Goal: Task Accomplishment & Management: Complete application form

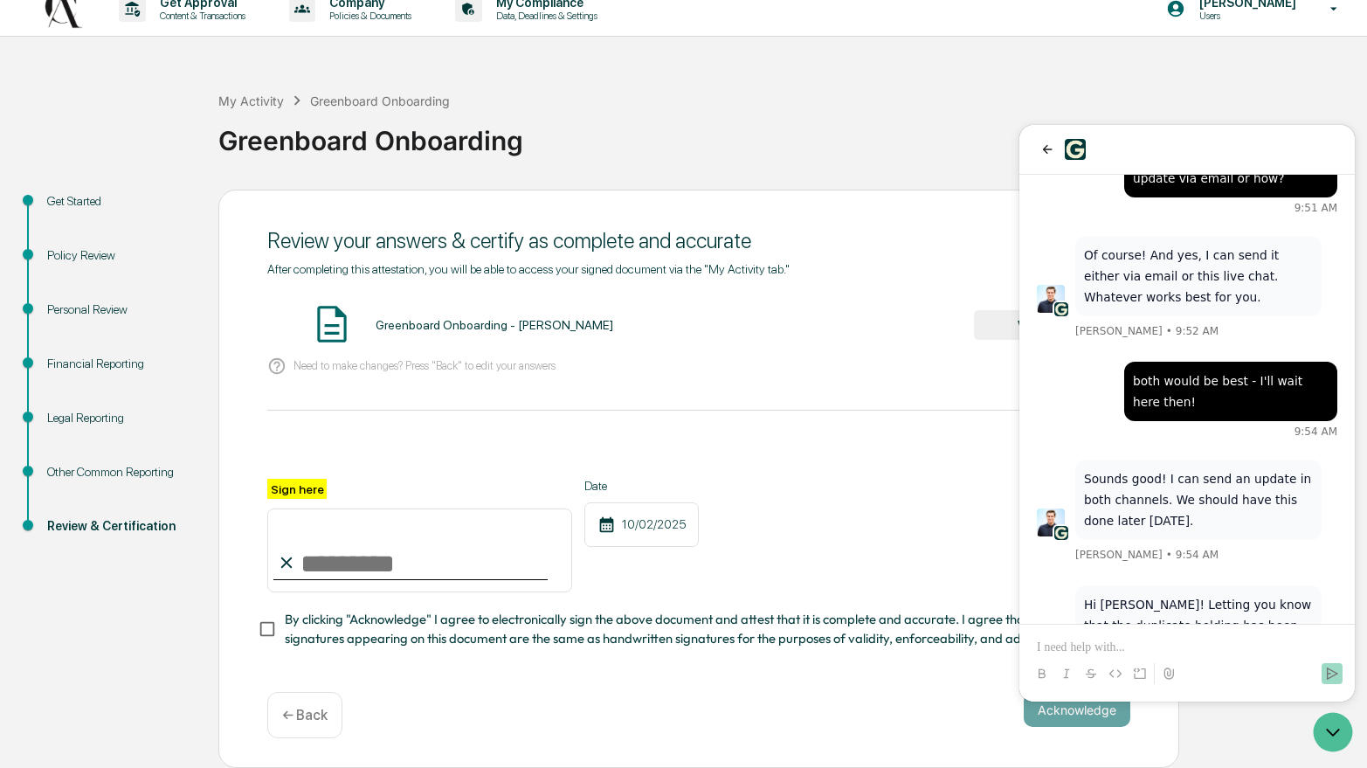
scroll to position [28, 0]
click at [404, 704] on div "Acknowledge ← Back" at bounding box center [698, 715] width 863 height 46
click at [301, 705] on div "← Back" at bounding box center [304, 715] width 75 height 46
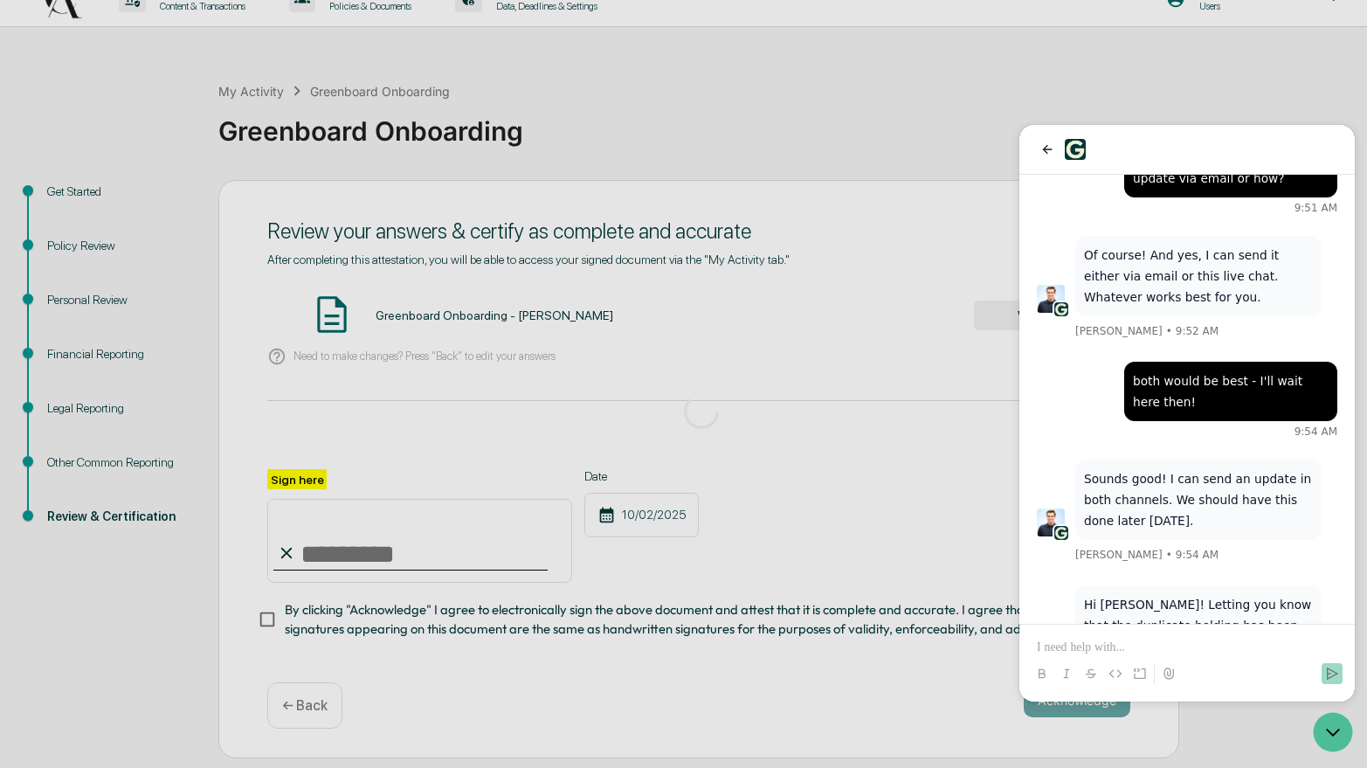
scroll to position [0, 0]
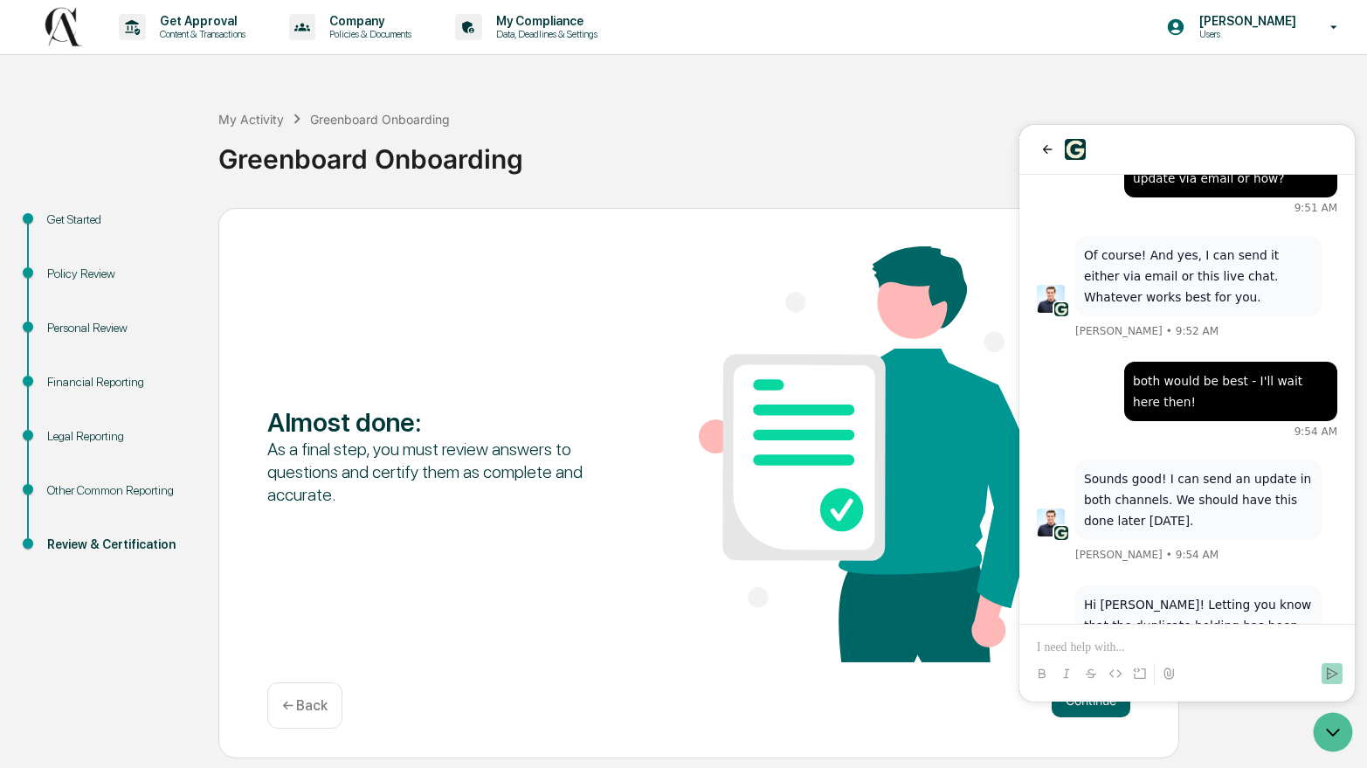
click at [308, 706] on p "← Back" at bounding box center [304, 705] width 45 height 17
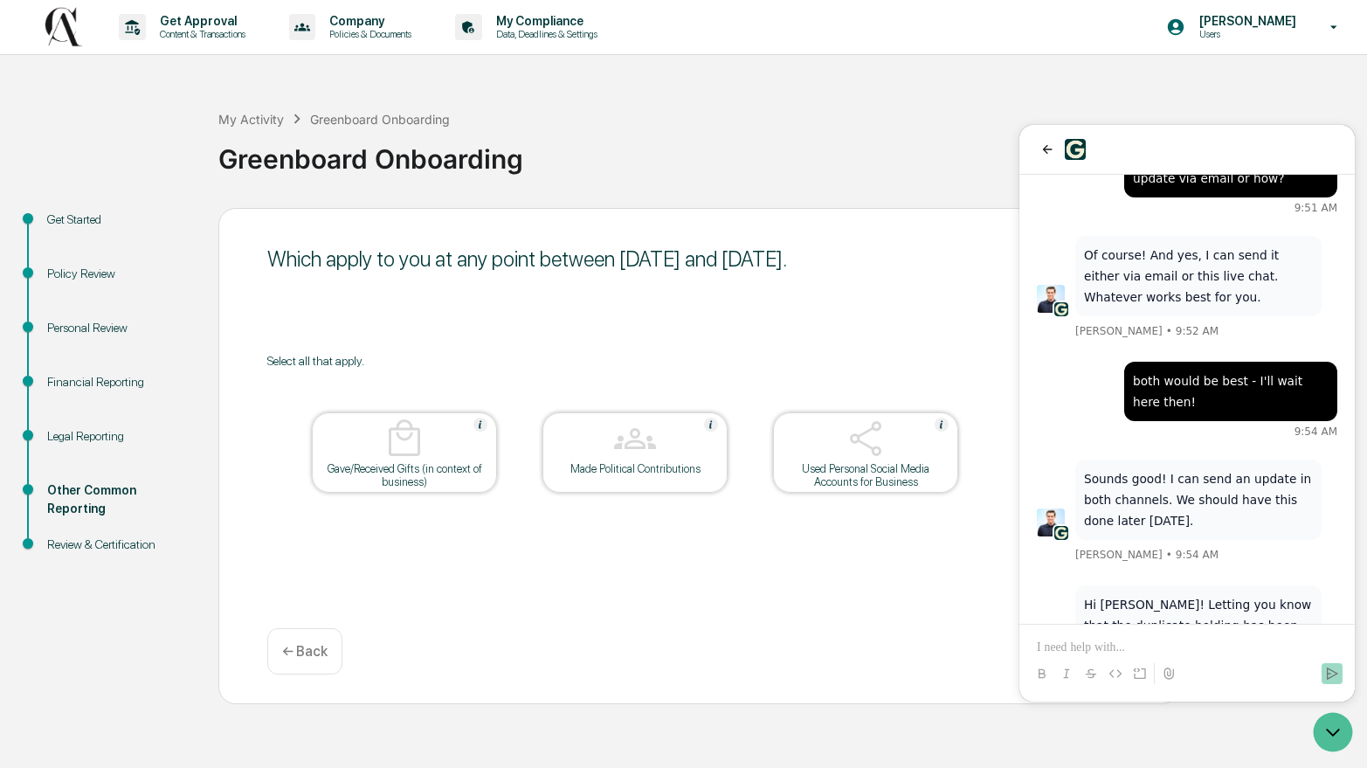
click at [320, 655] on p "← Back" at bounding box center [304, 651] width 45 height 17
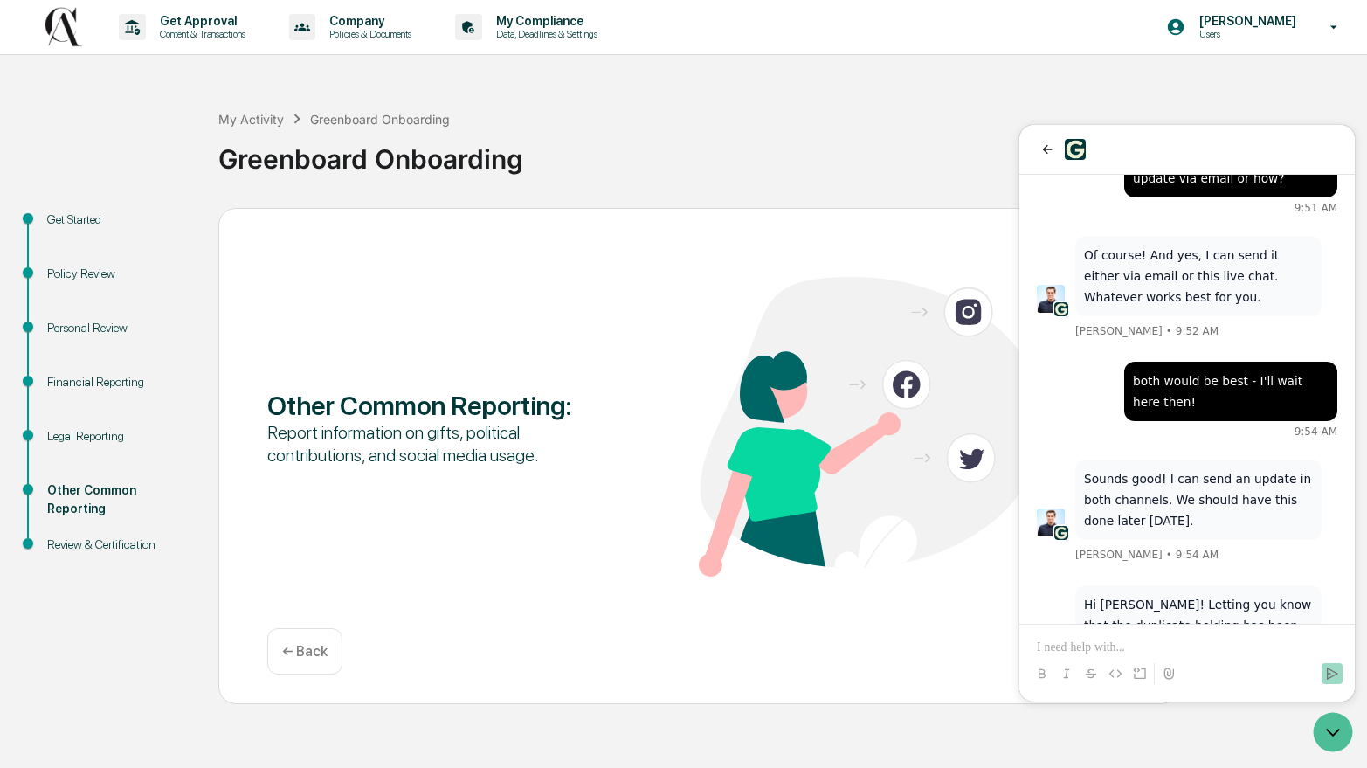
click at [320, 655] on p "← Back" at bounding box center [304, 651] width 45 height 17
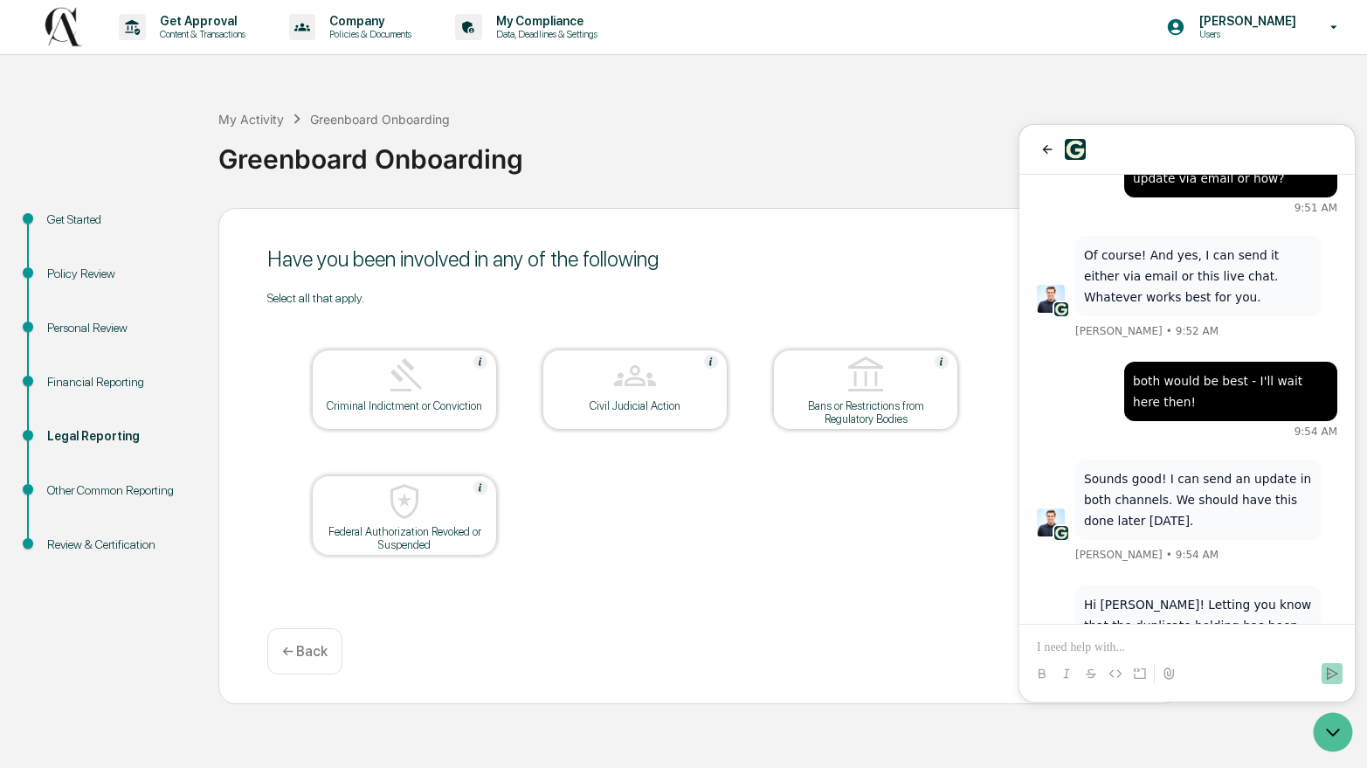
click at [320, 655] on p "← Back" at bounding box center [304, 651] width 45 height 17
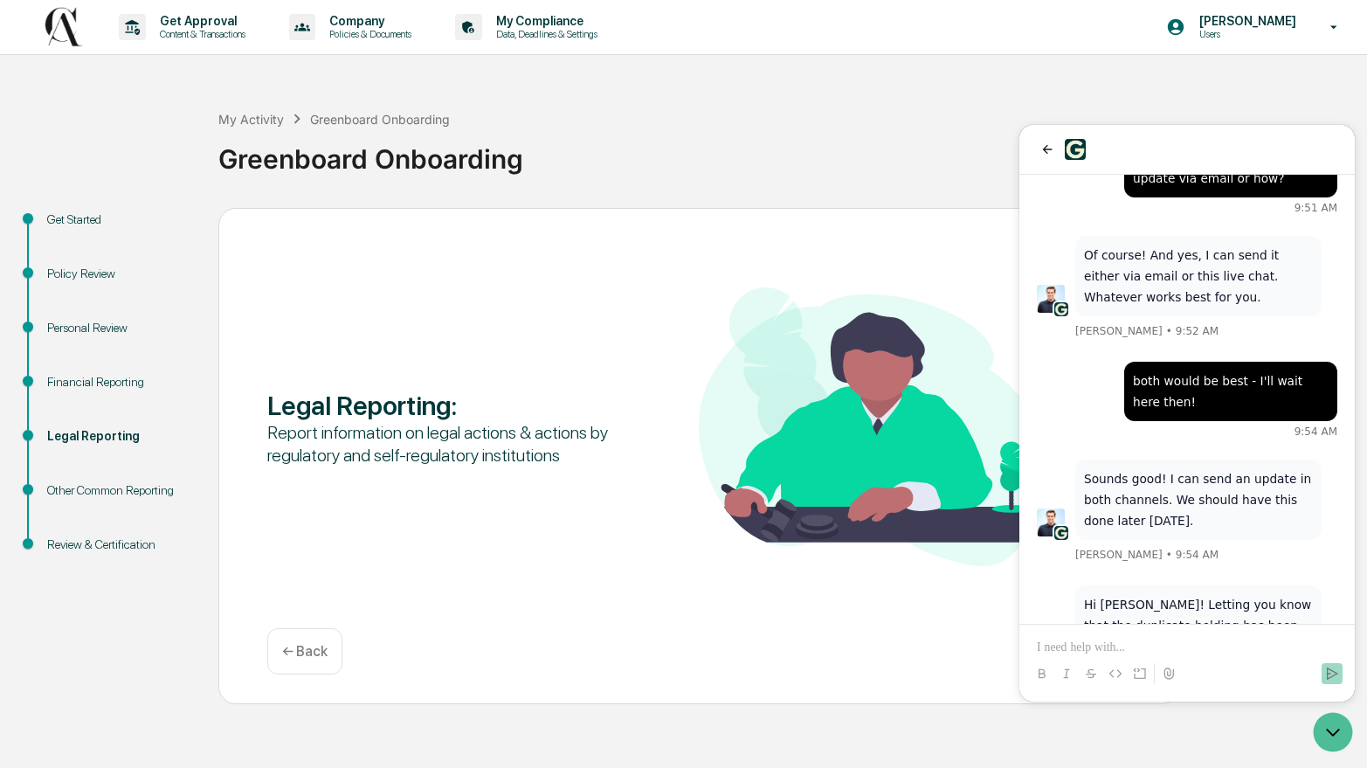
click at [320, 655] on p "← Back" at bounding box center [304, 651] width 45 height 17
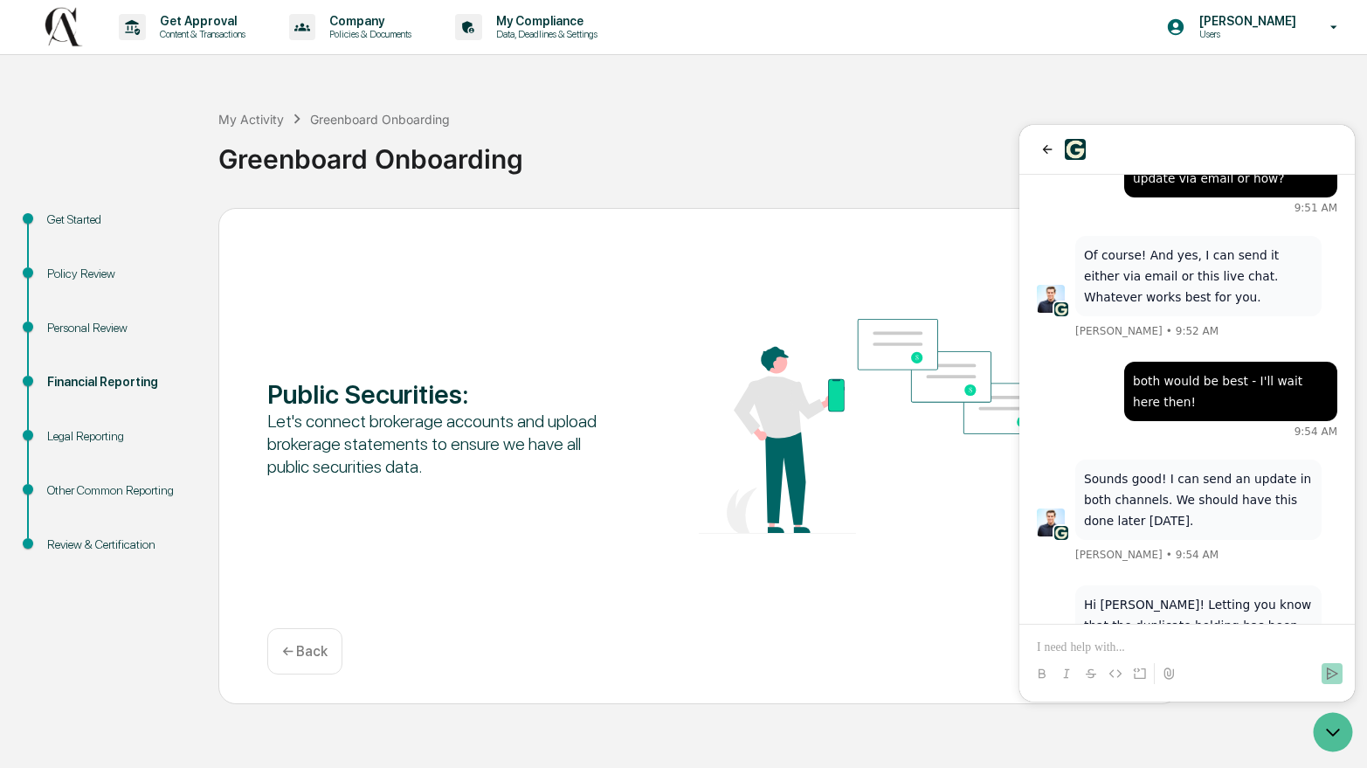
click at [320, 655] on p "← Back" at bounding box center [304, 651] width 45 height 17
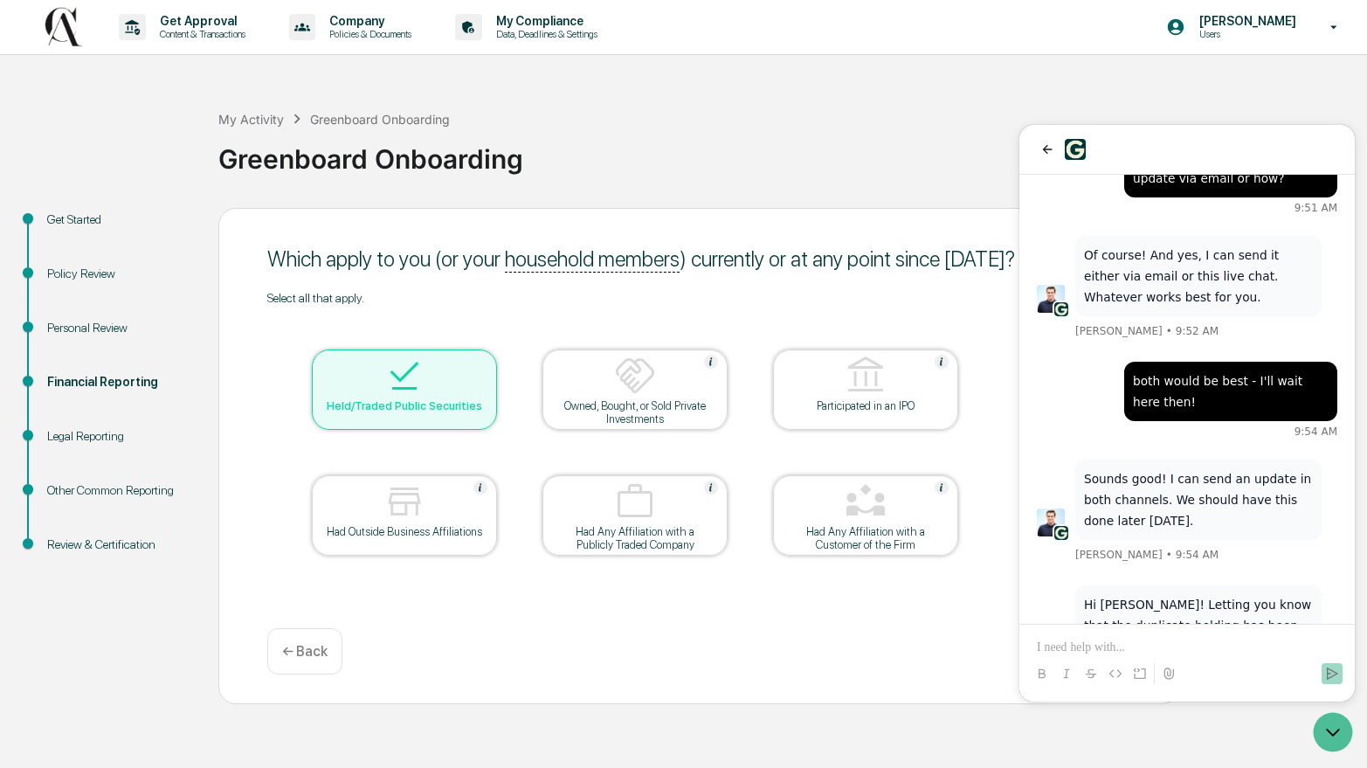
click at [315, 660] on p "← Back" at bounding box center [304, 651] width 45 height 17
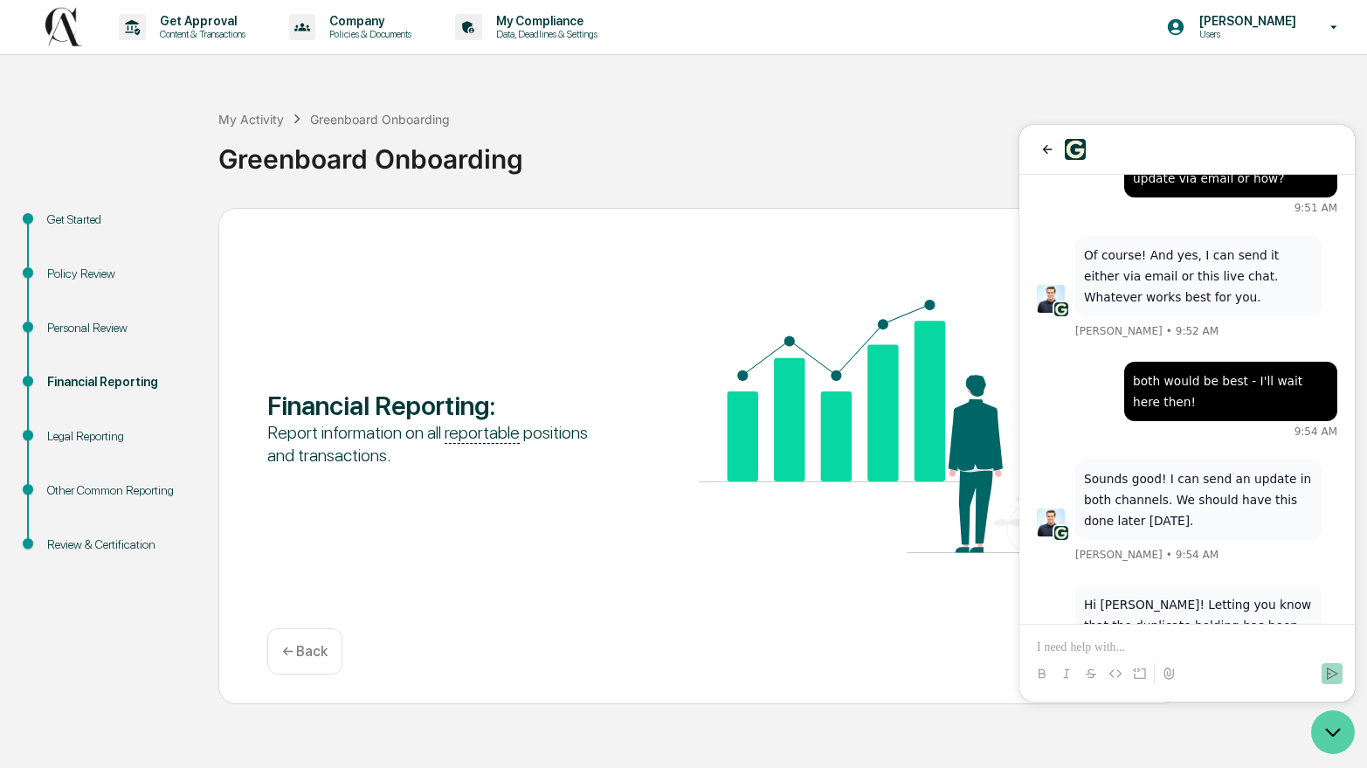
click at [1332, 733] on icon "Open customer support" at bounding box center [1333, 732] width 44 height 44
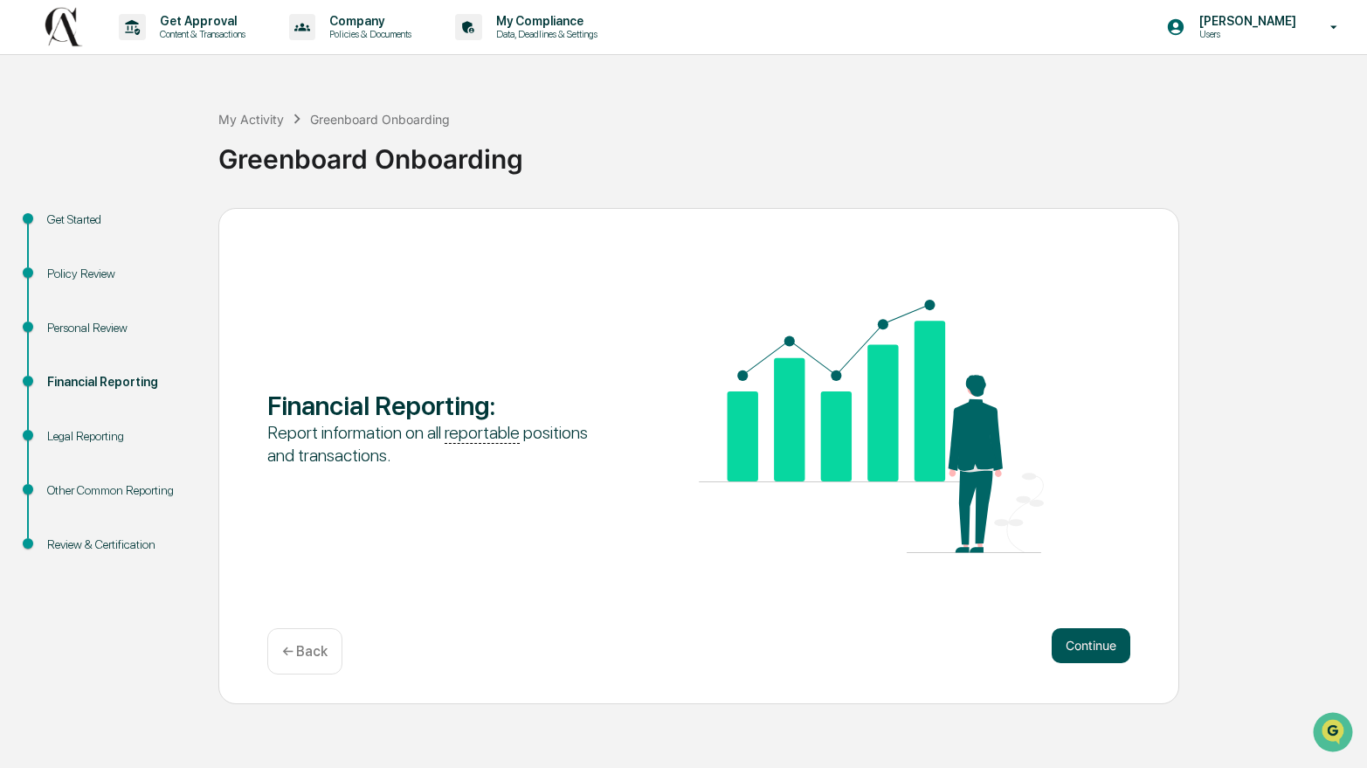
click at [1070, 640] on button "Continue" at bounding box center [1091, 645] width 79 height 35
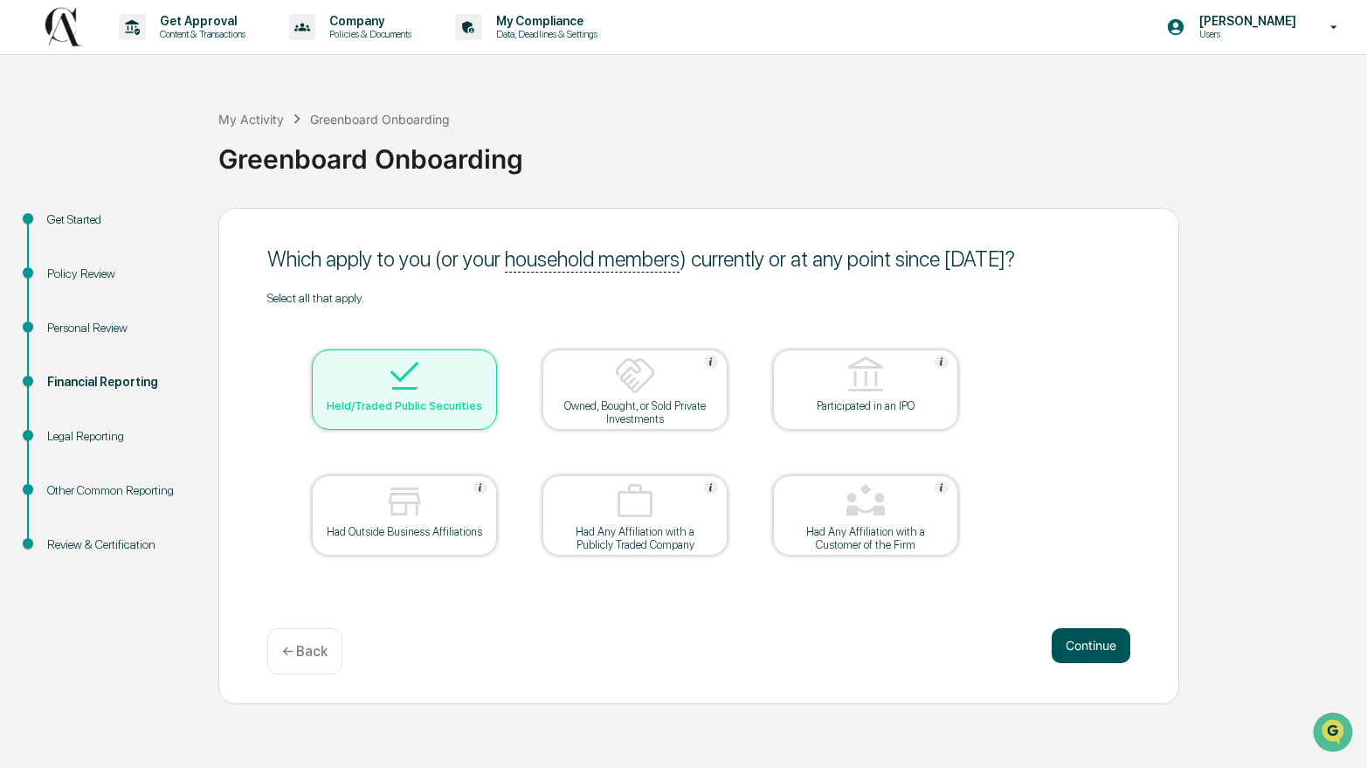
click at [1073, 643] on button "Continue" at bounding box center [1091, 645] width 79 height 35
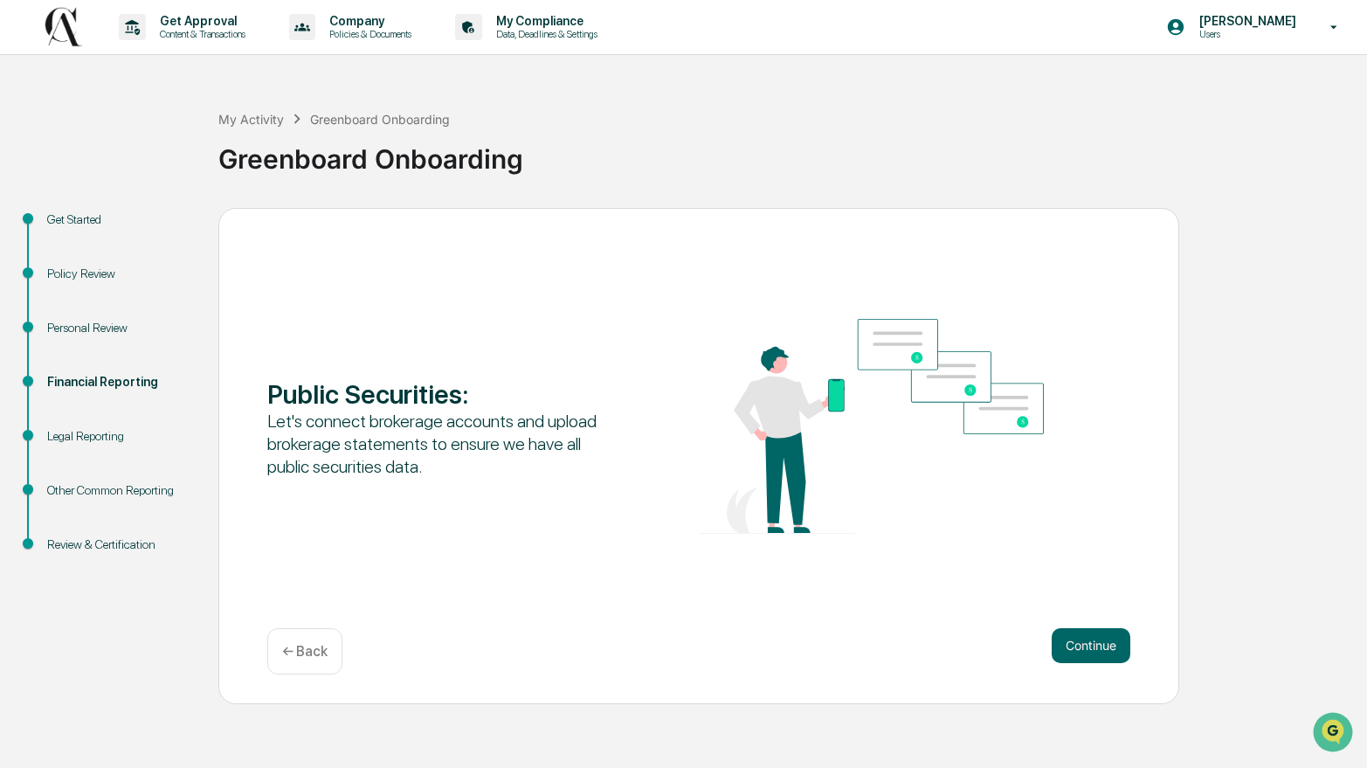
click at [1073, 643] on button "Continue" at bounding box center [1091, 645] width 79 height 35
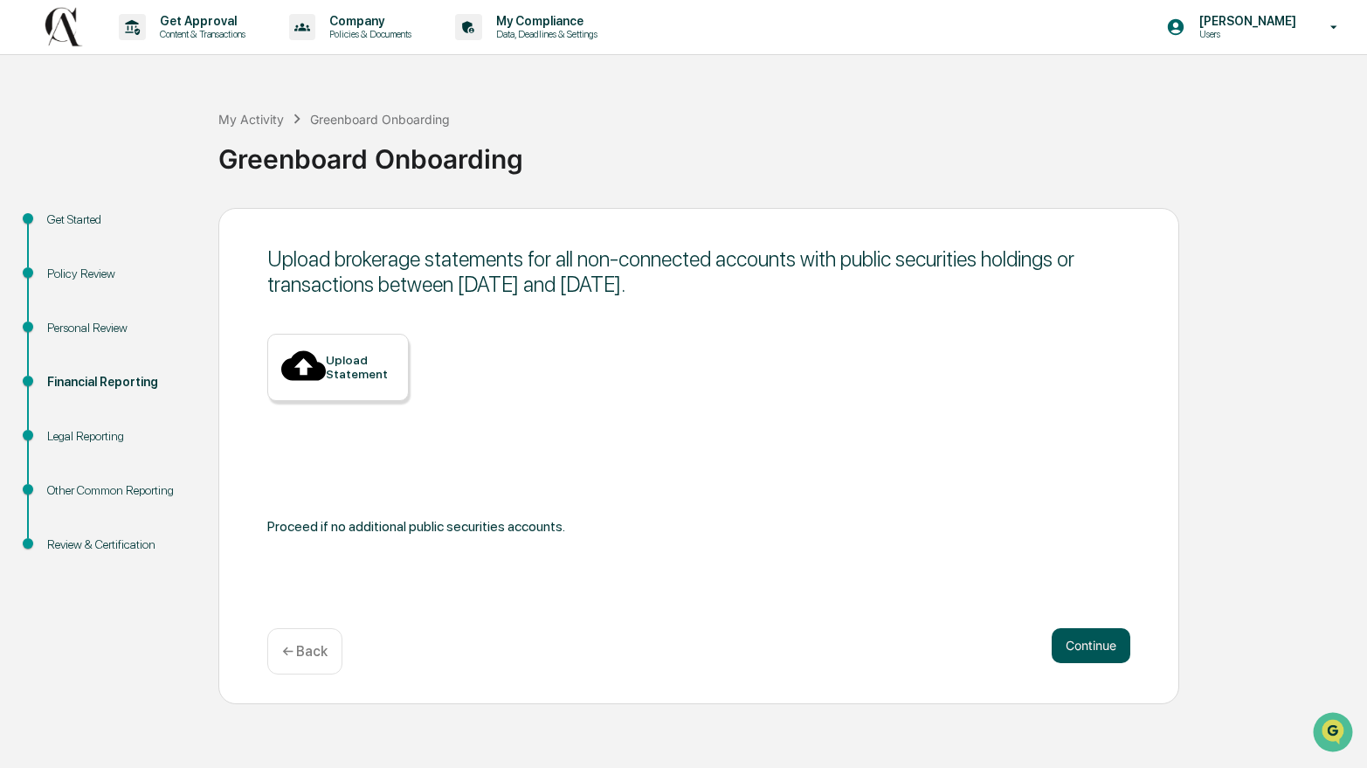
click at [1086, 649] on button "Continue" at bounding box center [1091, 645] width 79 height 35
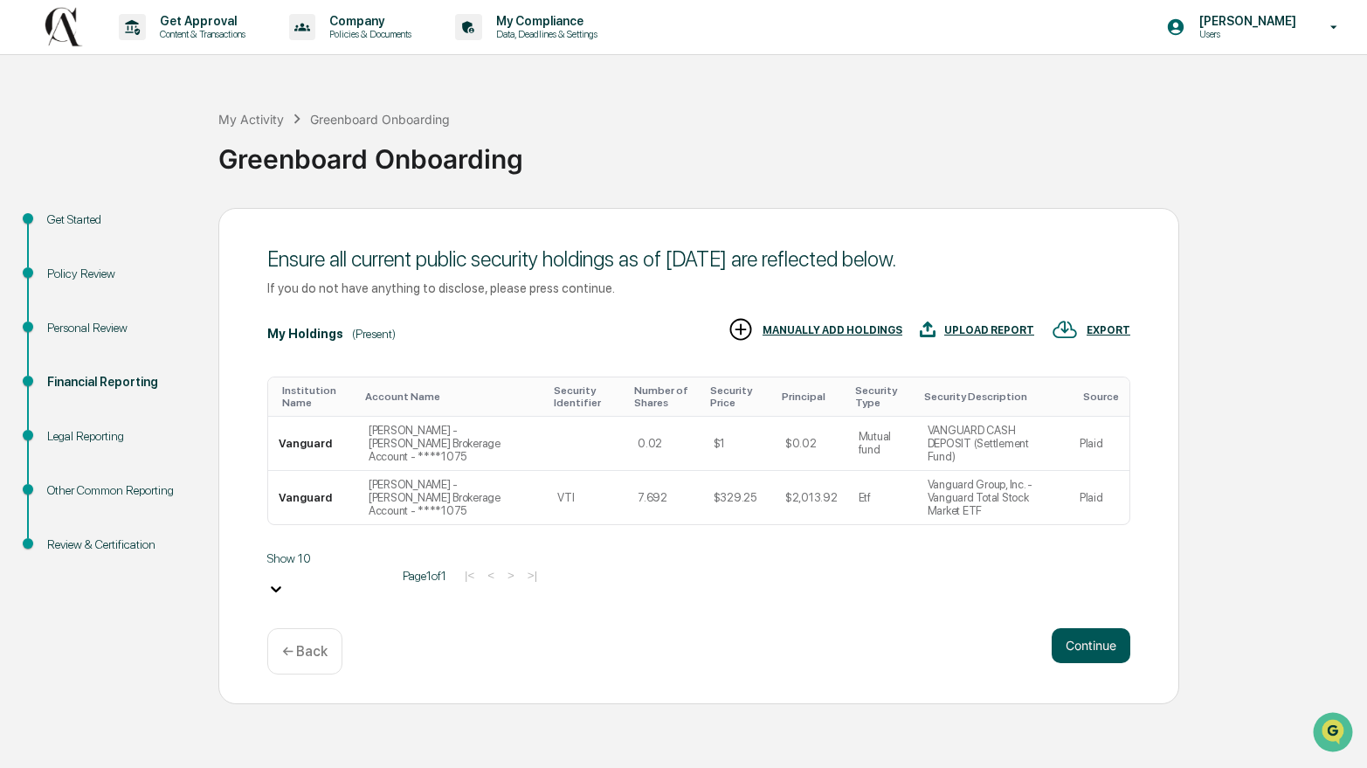
click at [1088, 644] on button "Continue" at bounding box center [1091, 645] width 79 height 35
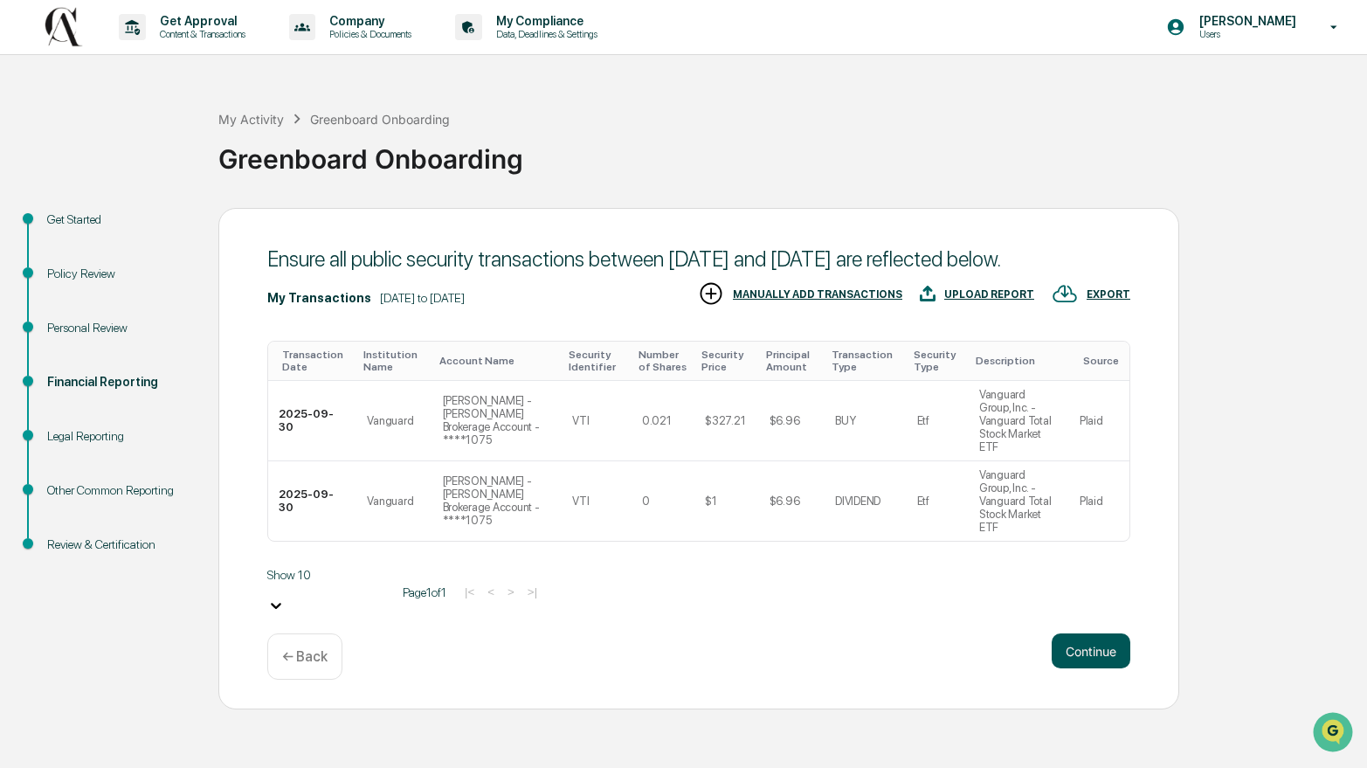
click at [1089, 656] on button "Continue" at bounding box center [1091, 650] width 79 height 35
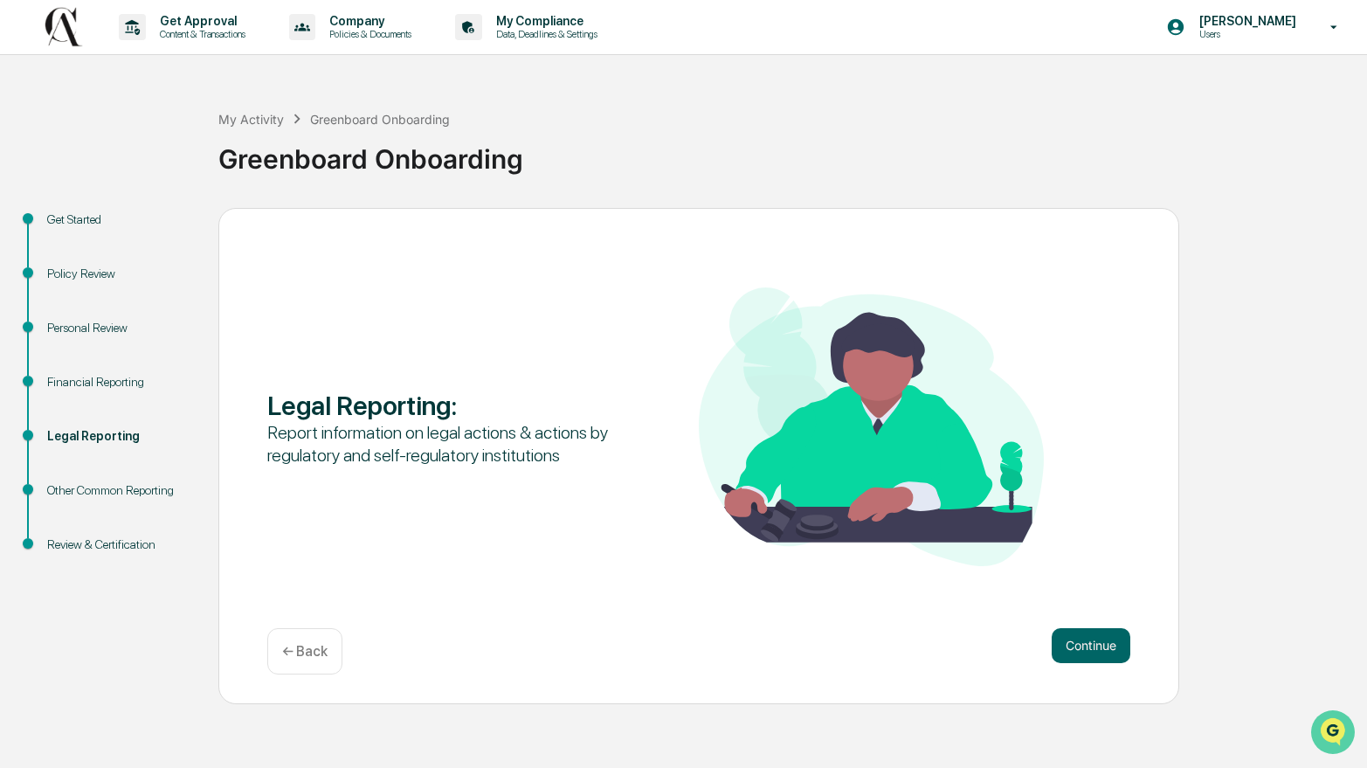
click at [1339, 730] on img "Open customer support" at bounding box center [1333, 732] width 44 height 35
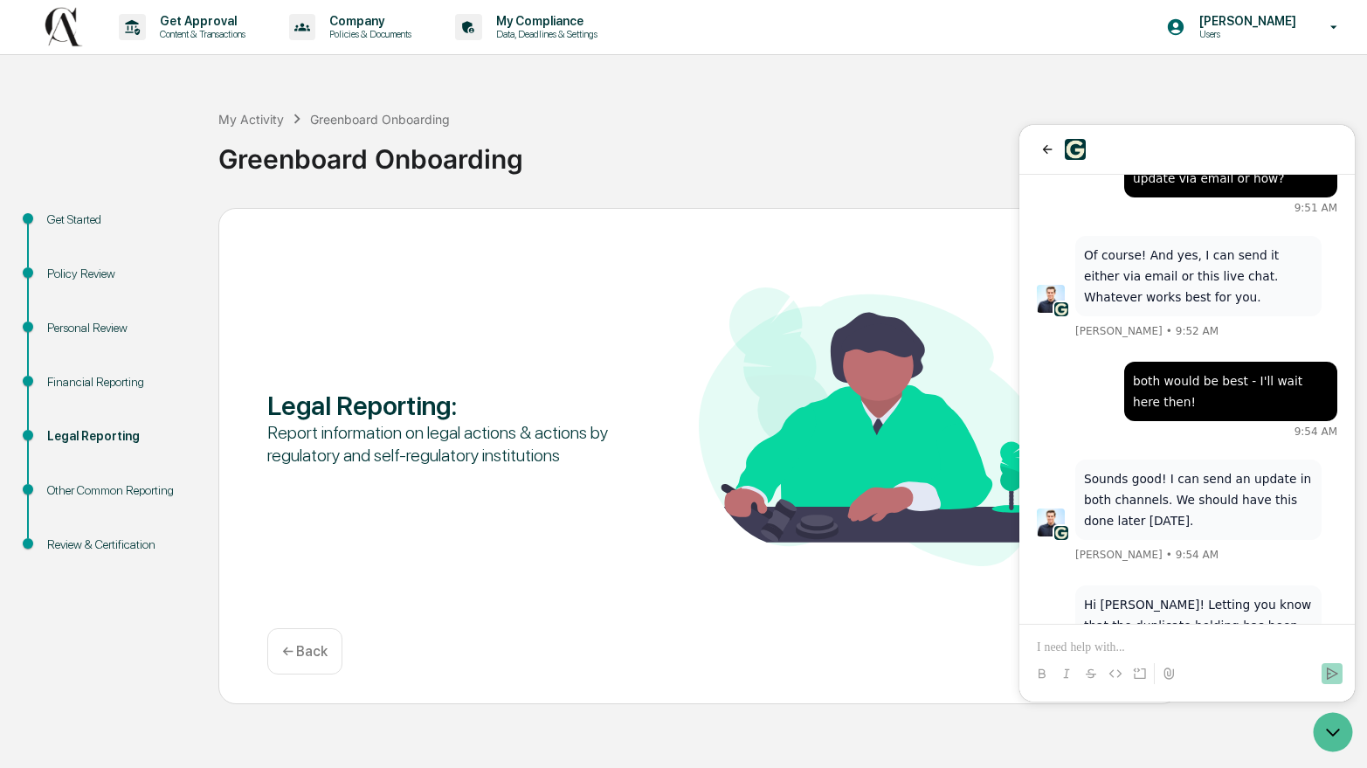
click at [1095, 644] on p at bounding box center [1187, 647] width 301 height 17
click at [1335, 680] on icon "Send" at bounding box center [1332, 674] width 14 height 14
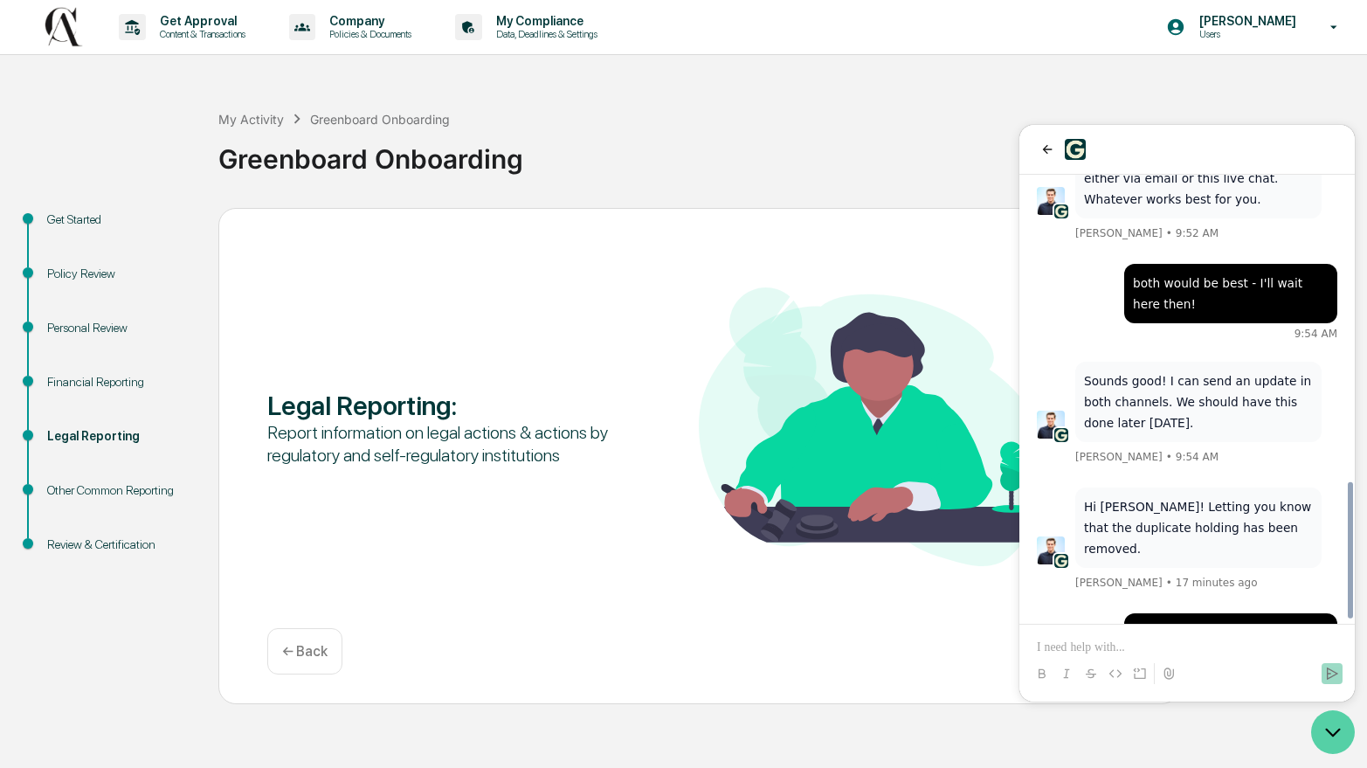
drag, startPoint x: 1332, startPoint y: 723, endPoint x: 2498, endPoint y: 1439, distance: 1368.4
click at [1332, 723] on icon "Open customer support" at bounding box center [1333, 732] width 44 height 44
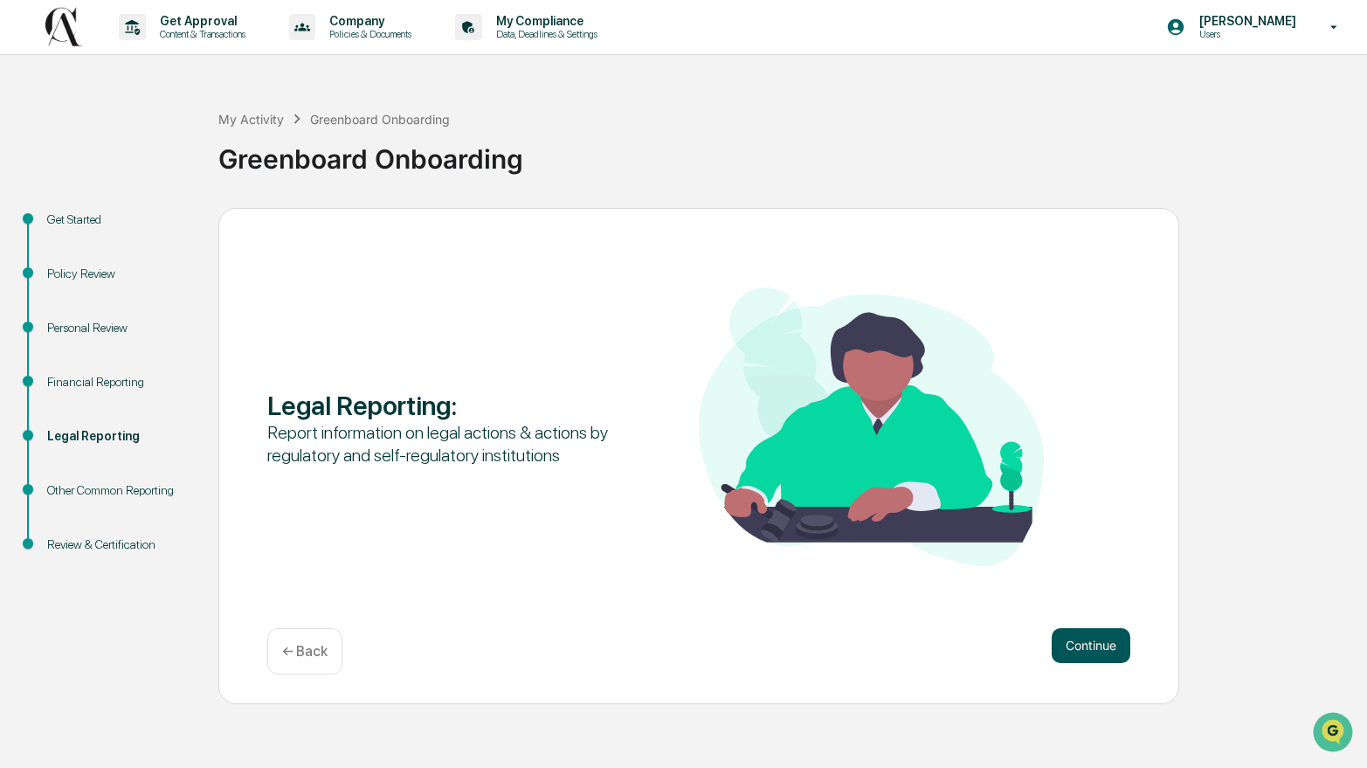
click at [1062, 639] on button "Continue" at bounding box center [1091, 645] width 79 height 35
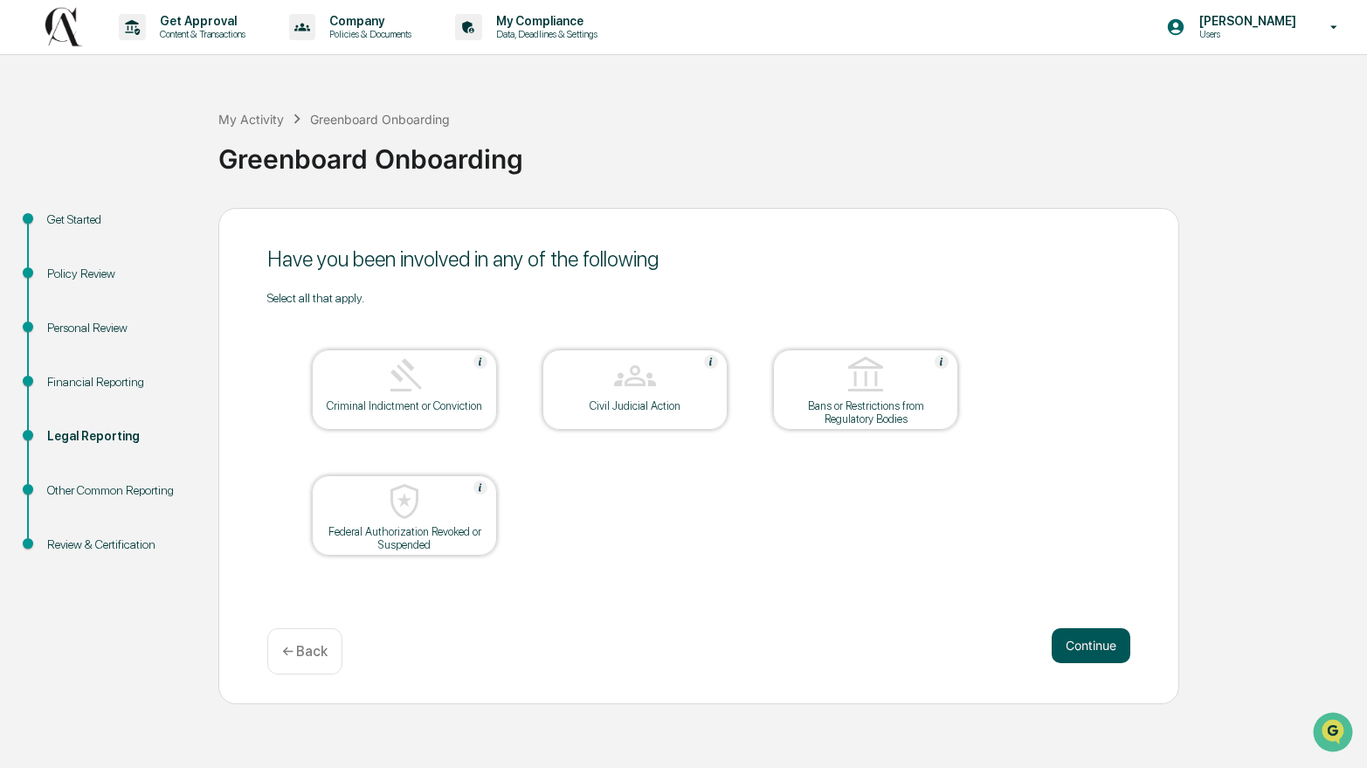
click at [1077, 650] on button "Continue" at bounding box center [1091, 645] width 79 height 35
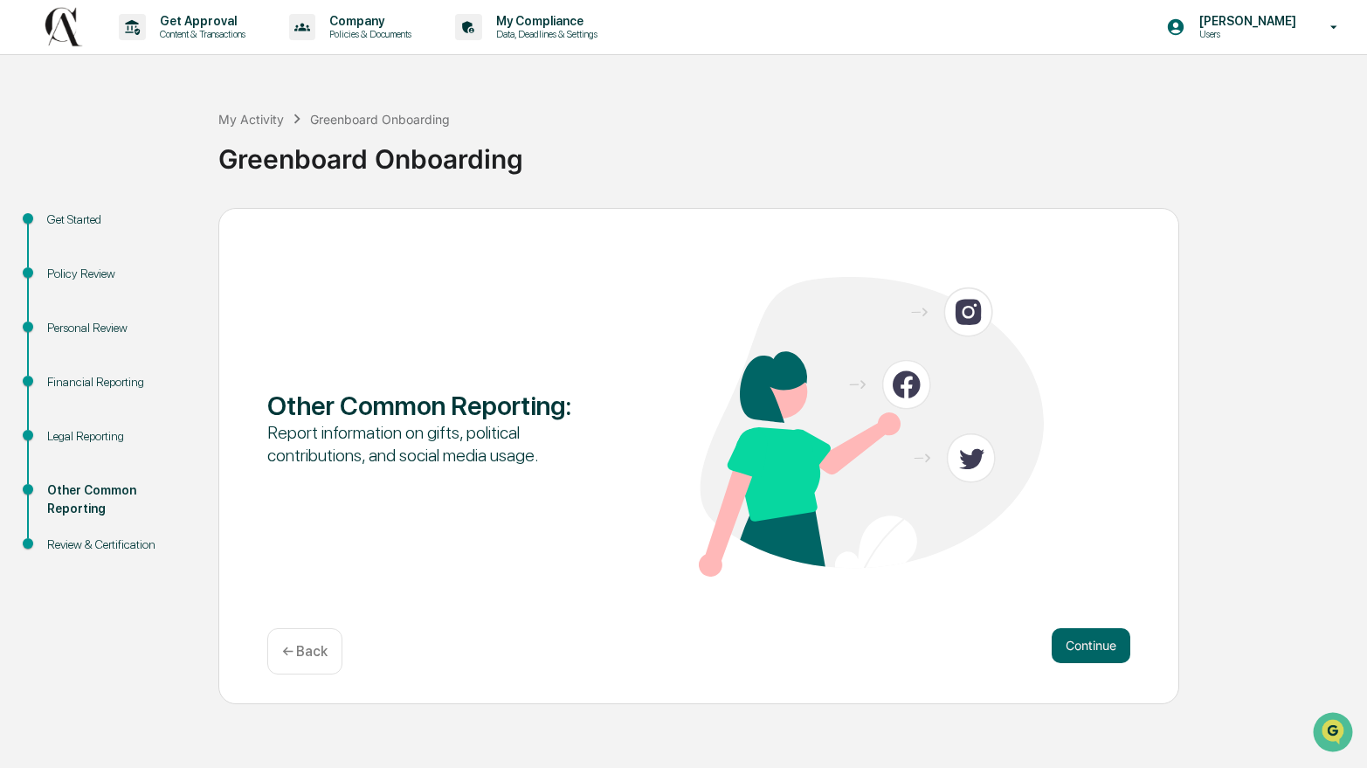
click at [1077, 650] on button "Continue" at bounding box center [1091, 645] width 79 height 35
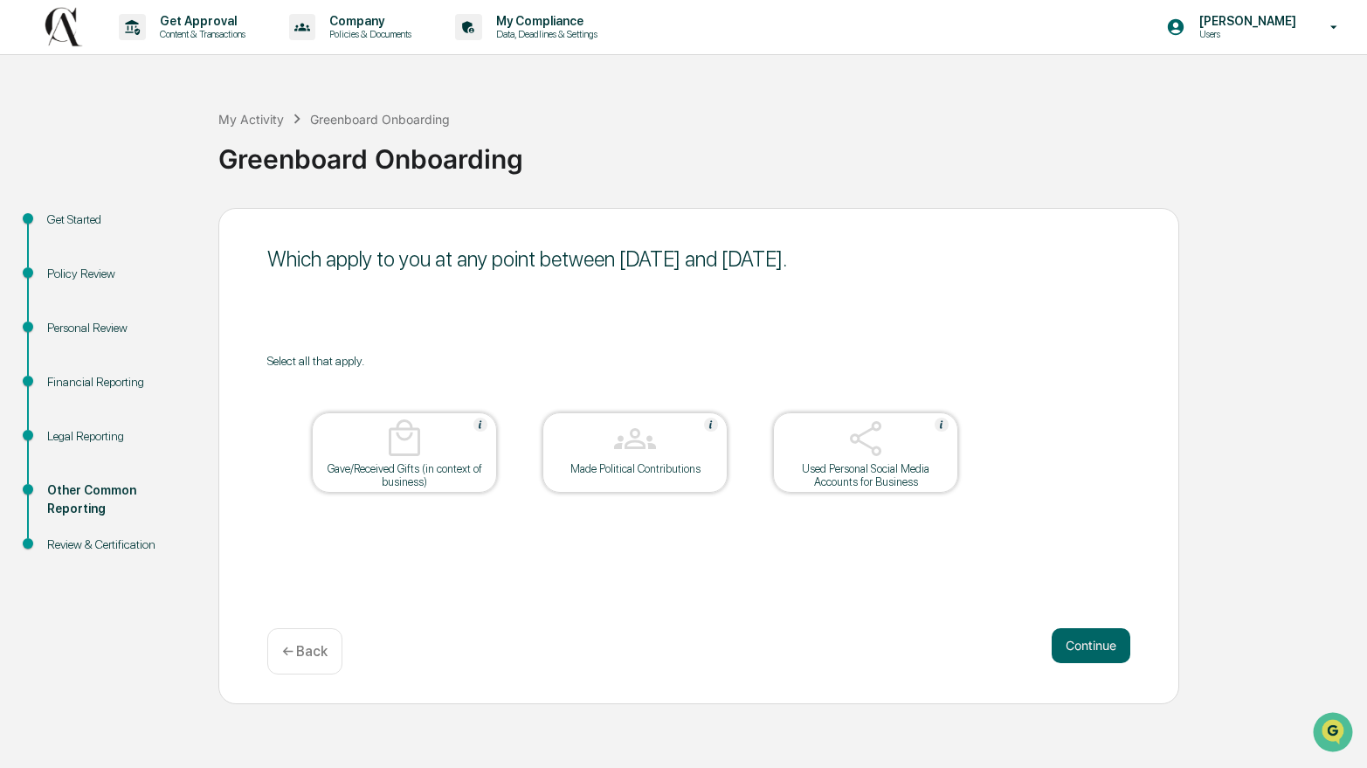
click at [1077, 650] on button "Continue" at bounding box center [1091, 645] width 79 height 35
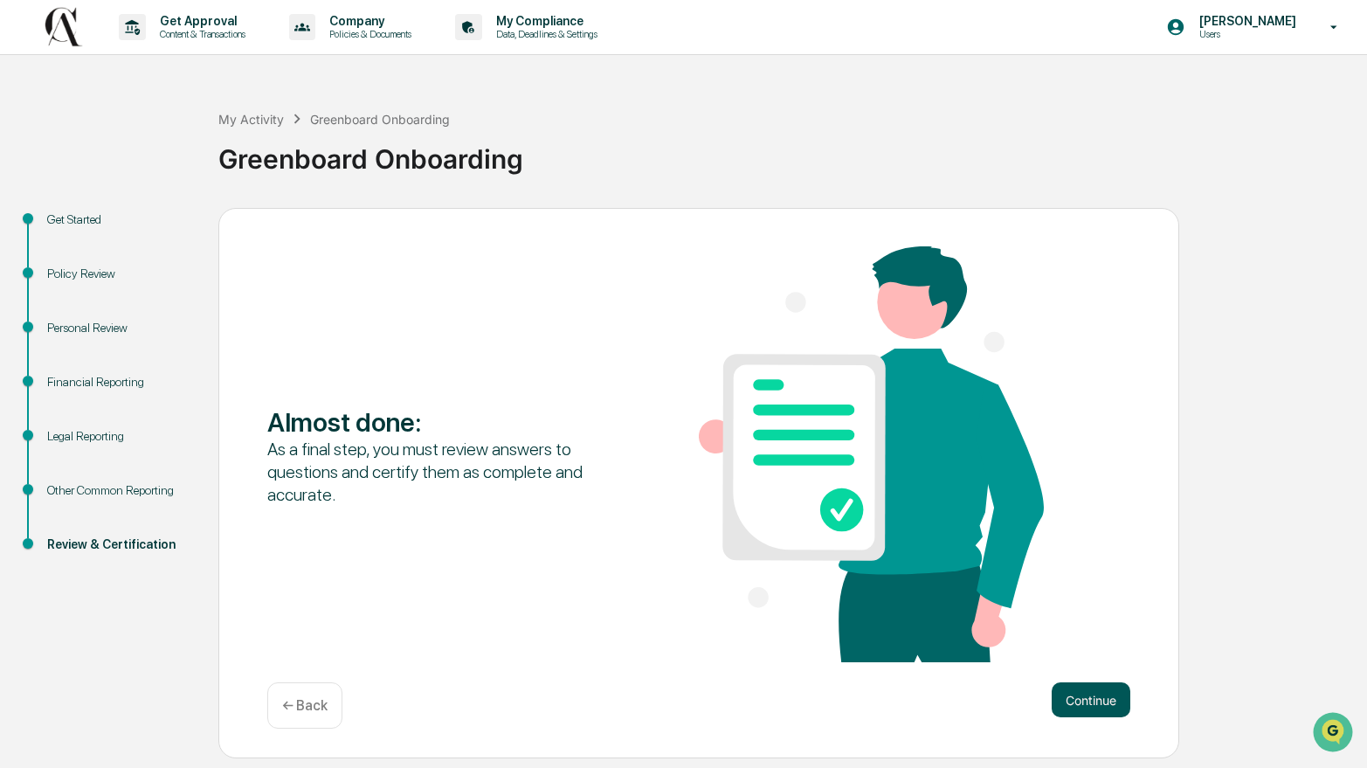
click at [1079, 705] on button "Continue" at bounding box center [1091, 699] width 79 height 35
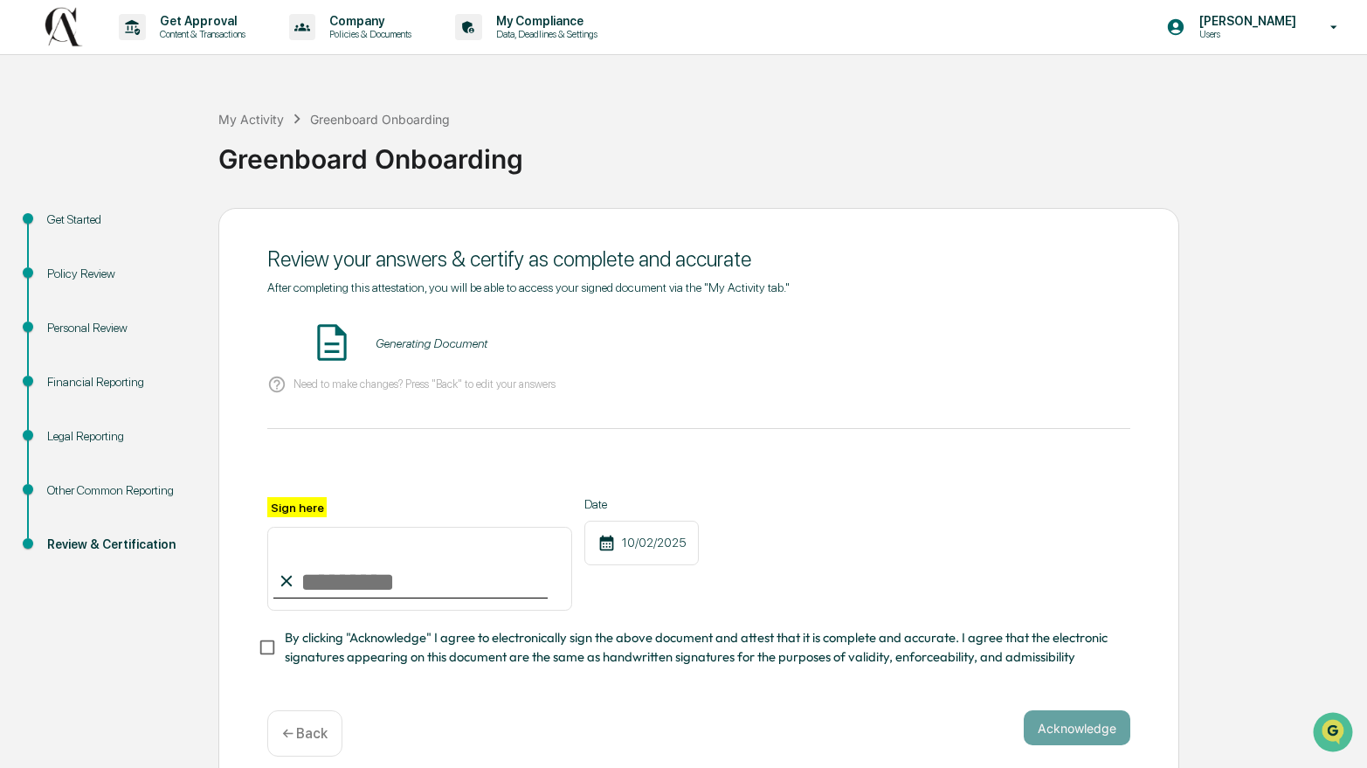
scroll to position [28, 0]
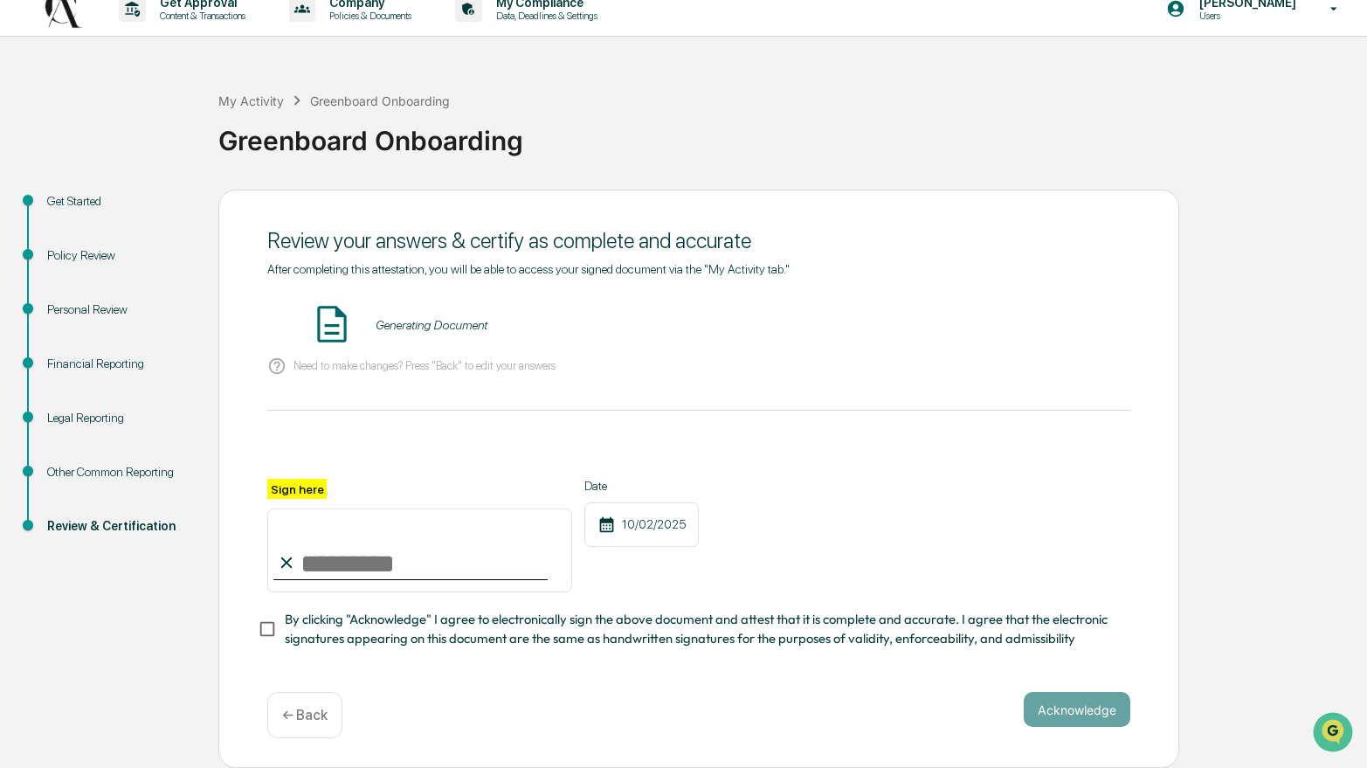
click at [414, 318] on div "Generating Document" at bounding box center [432, 325] width 112 height 14
click at [1022, 304] on div "Greenboard Onboarding - [PERSON_NAME] VIEW" at bounding box center [698, 325] width 863 height 46
click at [1019, 312] on button "VIEW" at bounding box center [1031, 325] width 114 height 30
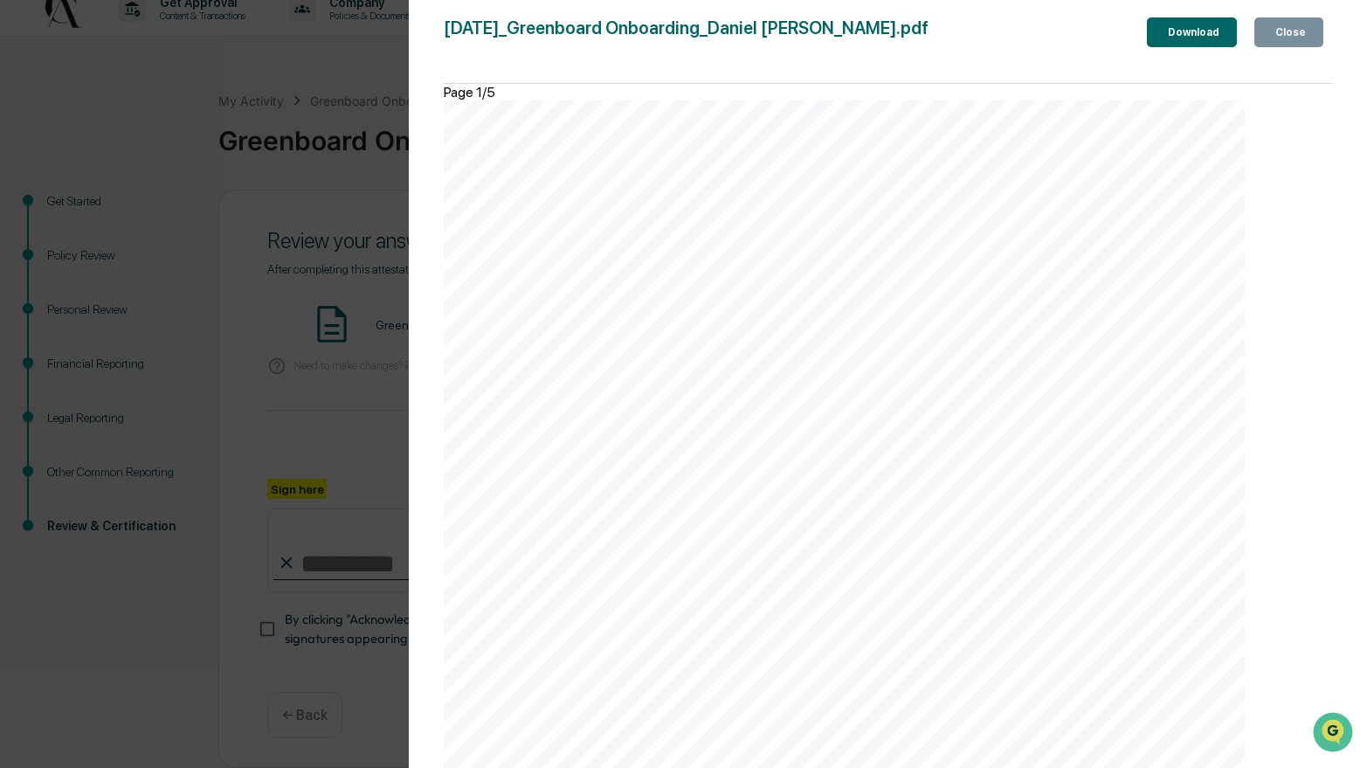
scroll to position [2498, 0]
click at [321, 466] on div "Version History [DATE] 06:34 PM [PERSON_NAME] [DATE]_Greenboard Onboarding_Dani…" at bounding box center [683, 384] width 1367 height 768
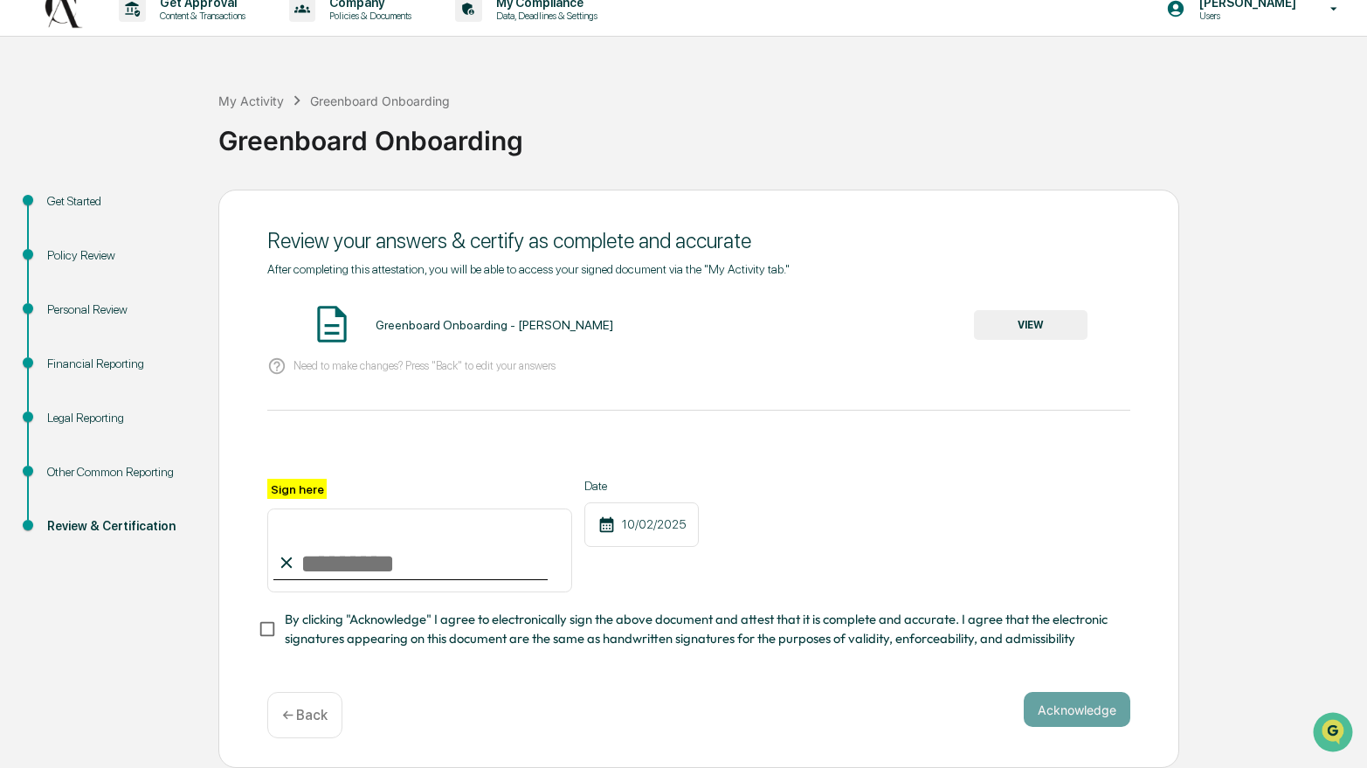
click at [321, 559] on input "Sign here" at bounding box center [419, 551] width 305 height 84
type input "**********"
click at [1048, 707] on button "Acknowledge" at bounding box center [1077, 708] width 107 height 35
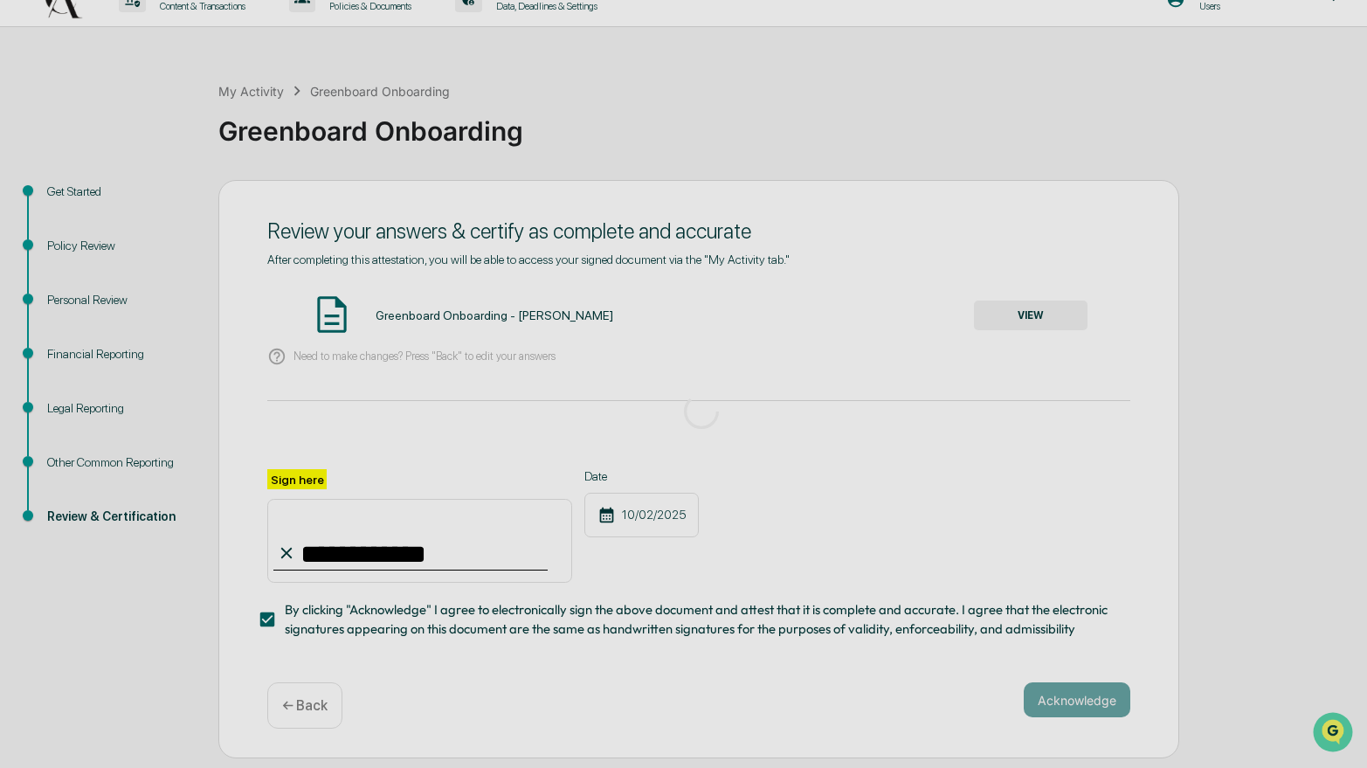
scroll to position [0, 0]
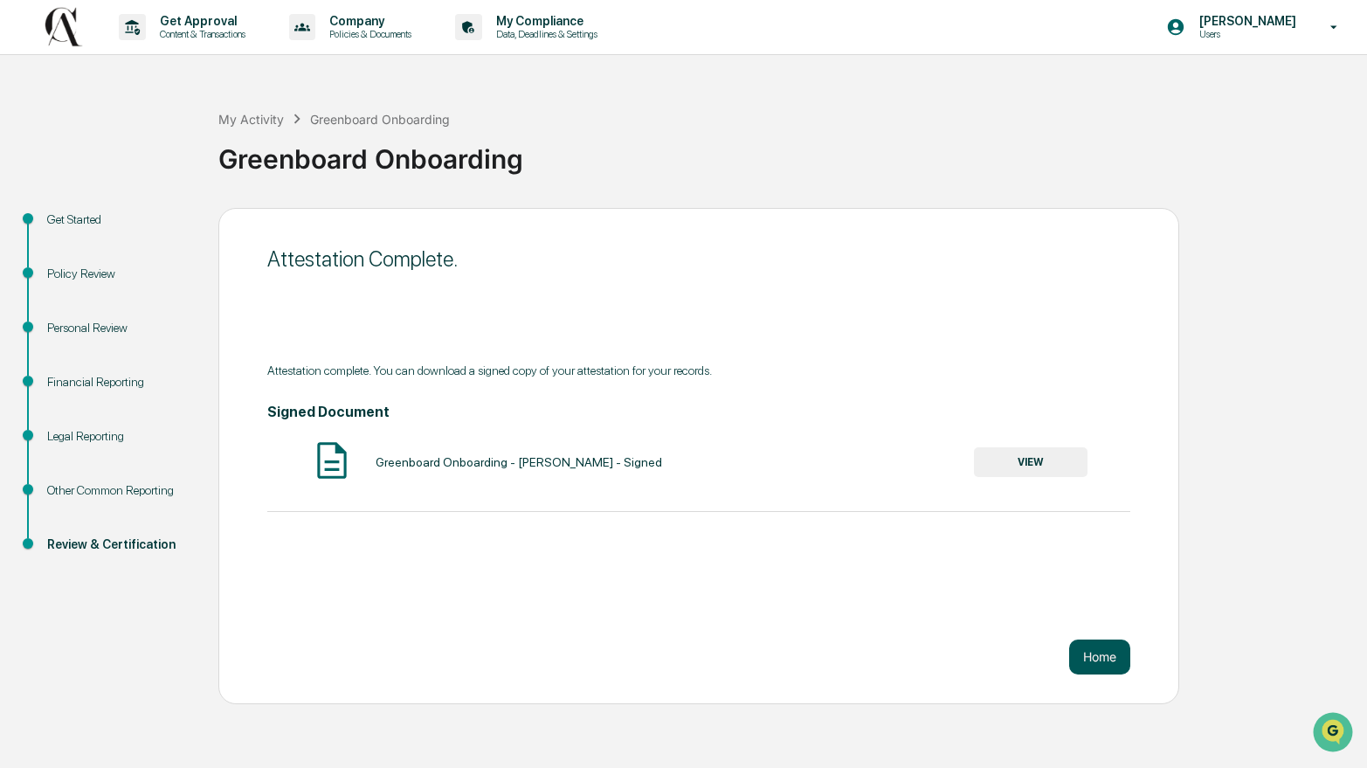
click at [1098, 660] on button "Home" at bounding box center [1099, 657] width 61 height 35
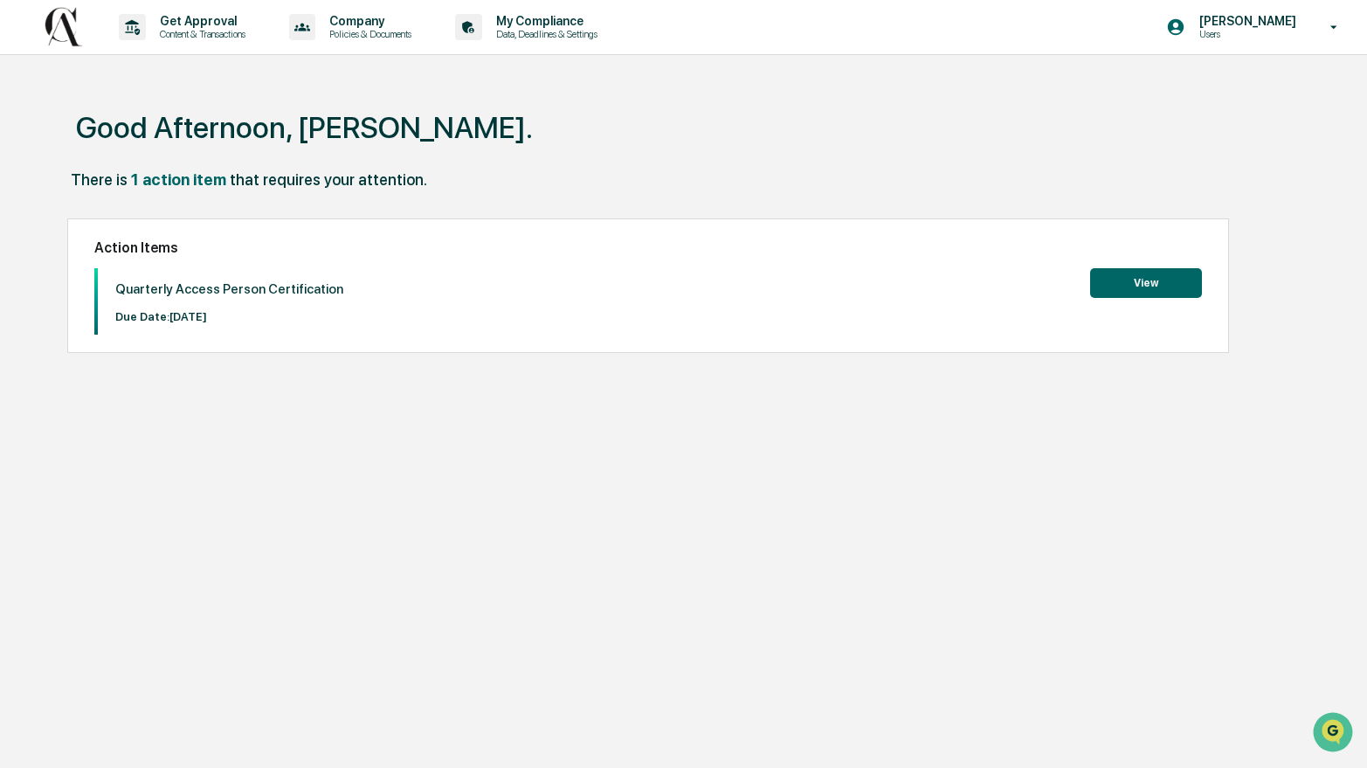
click at [1152, 268] on div "Action Items Quarterly Access Person Certification Due Date: [DATE] View" at bounding box center [648, 285] width 1162 height 135
click at [1145, 278] on button "View" at bounding box center [1146, 283] width 112 height 30
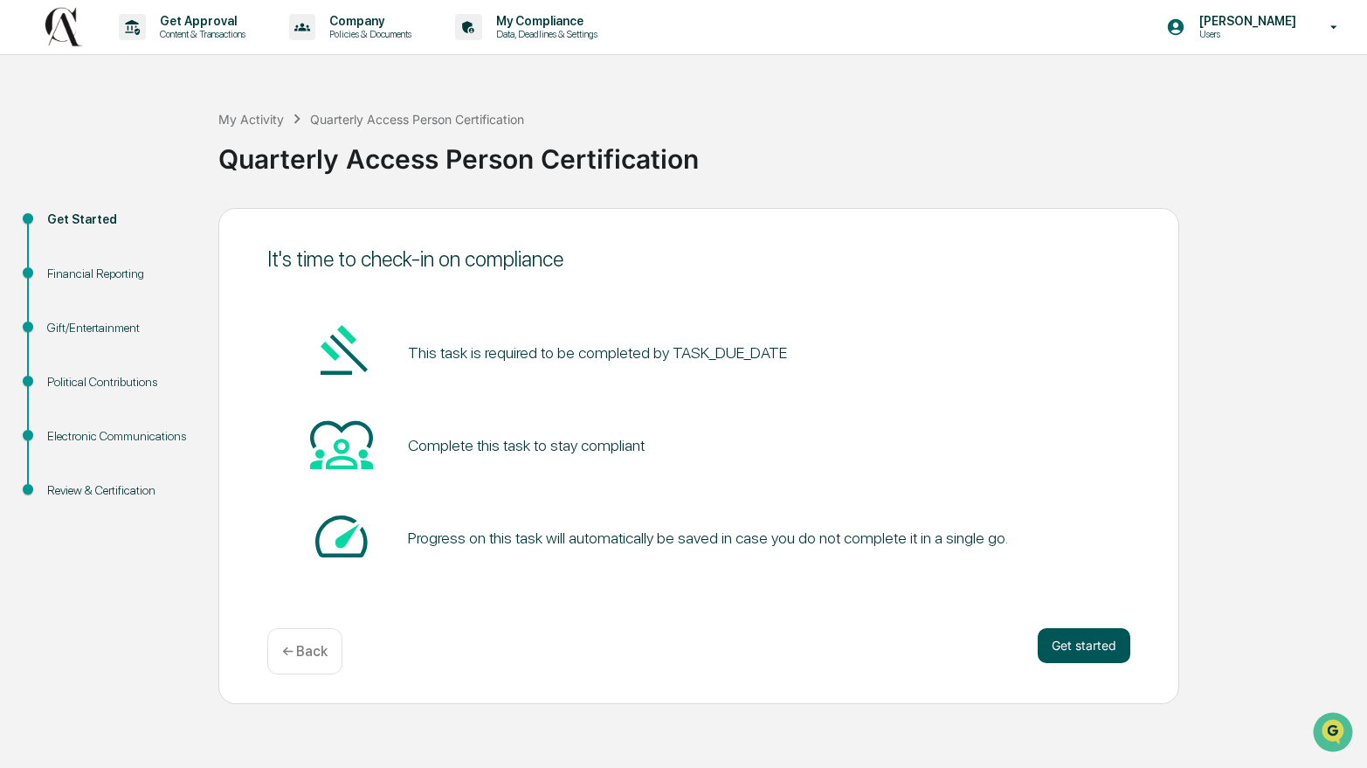
click at [1099, 642] on button "Get started" at bounding box center [1084, 645] width 93 height 35
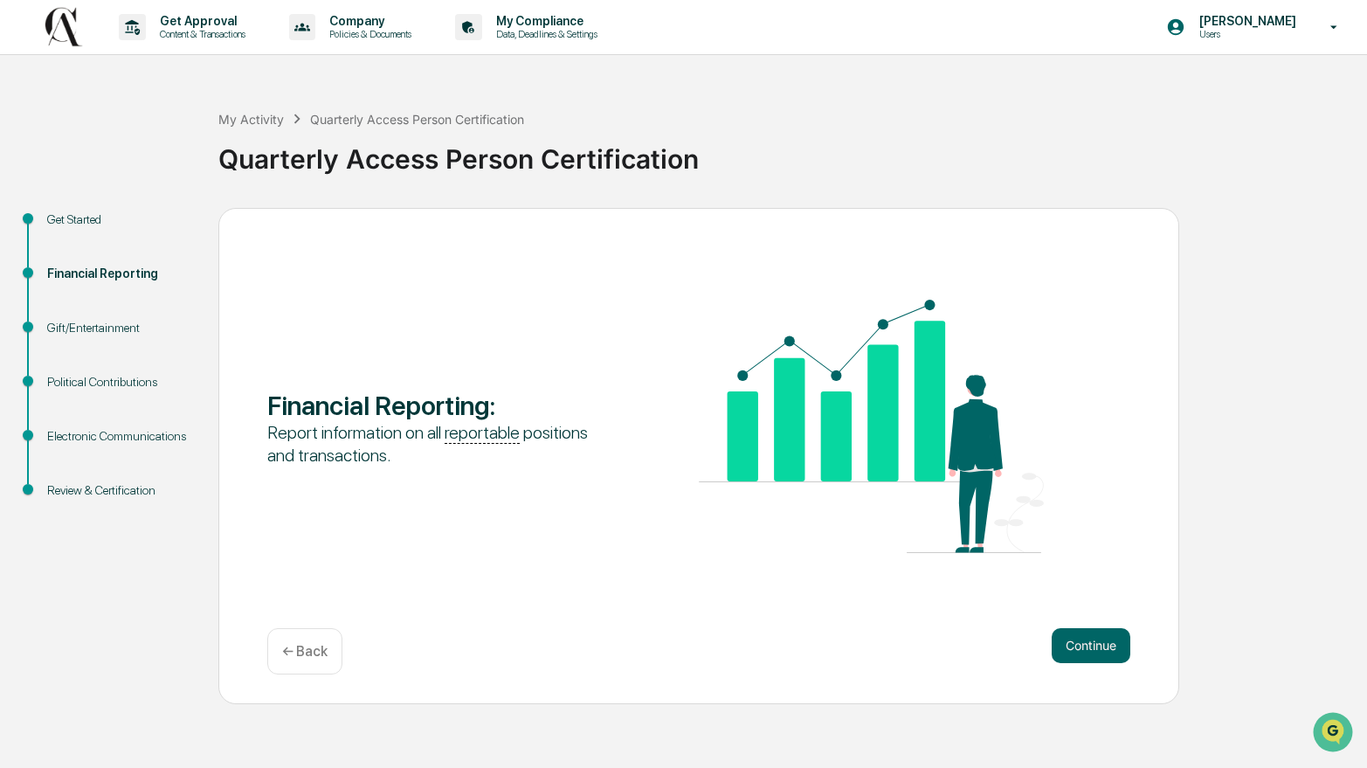
click at [1099, 642] on button "Continue" at bounding box center [1091, 645] width 79 height 35
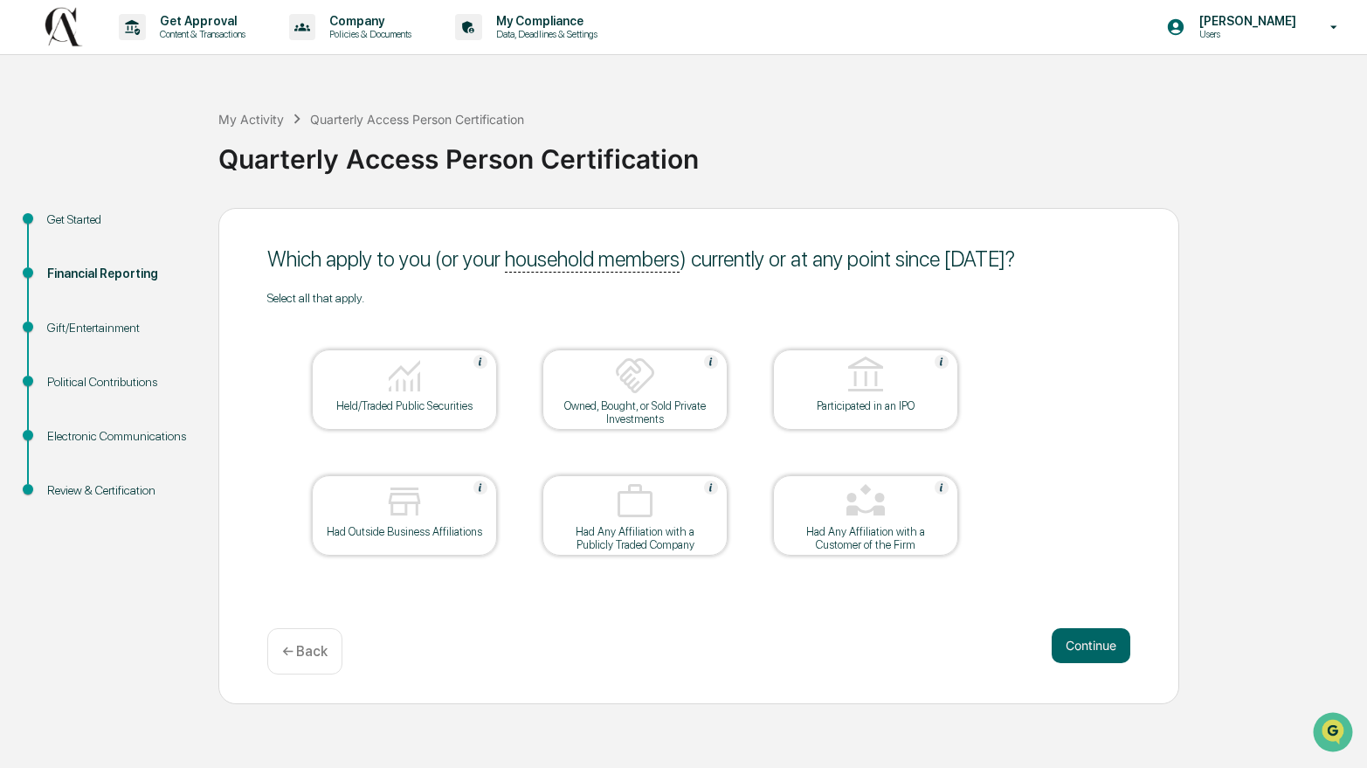
click at [1099, 642] on button "Continue" at bounding box center [1091, 645] width 79 height 35
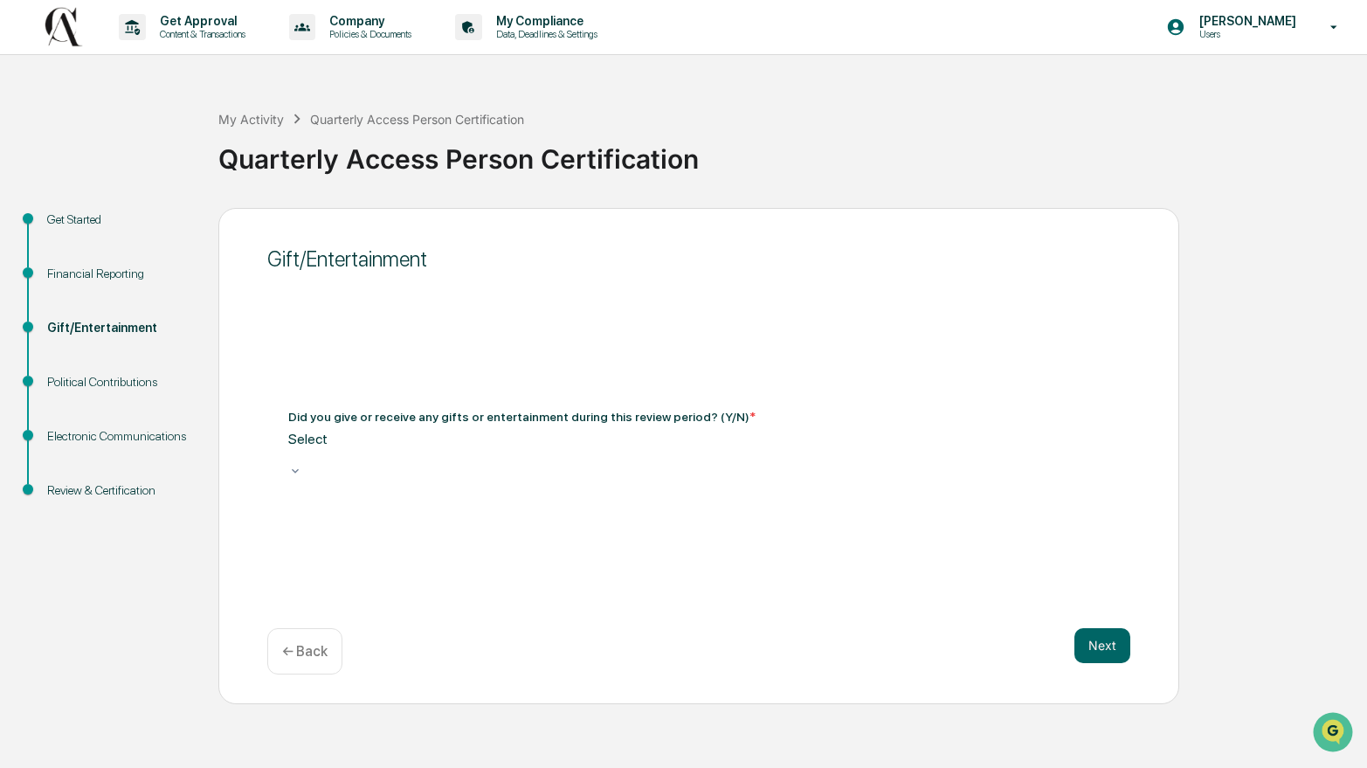
click at [312, 642] on div "← Back" at bounding box center [304, 651] width 75 height 46
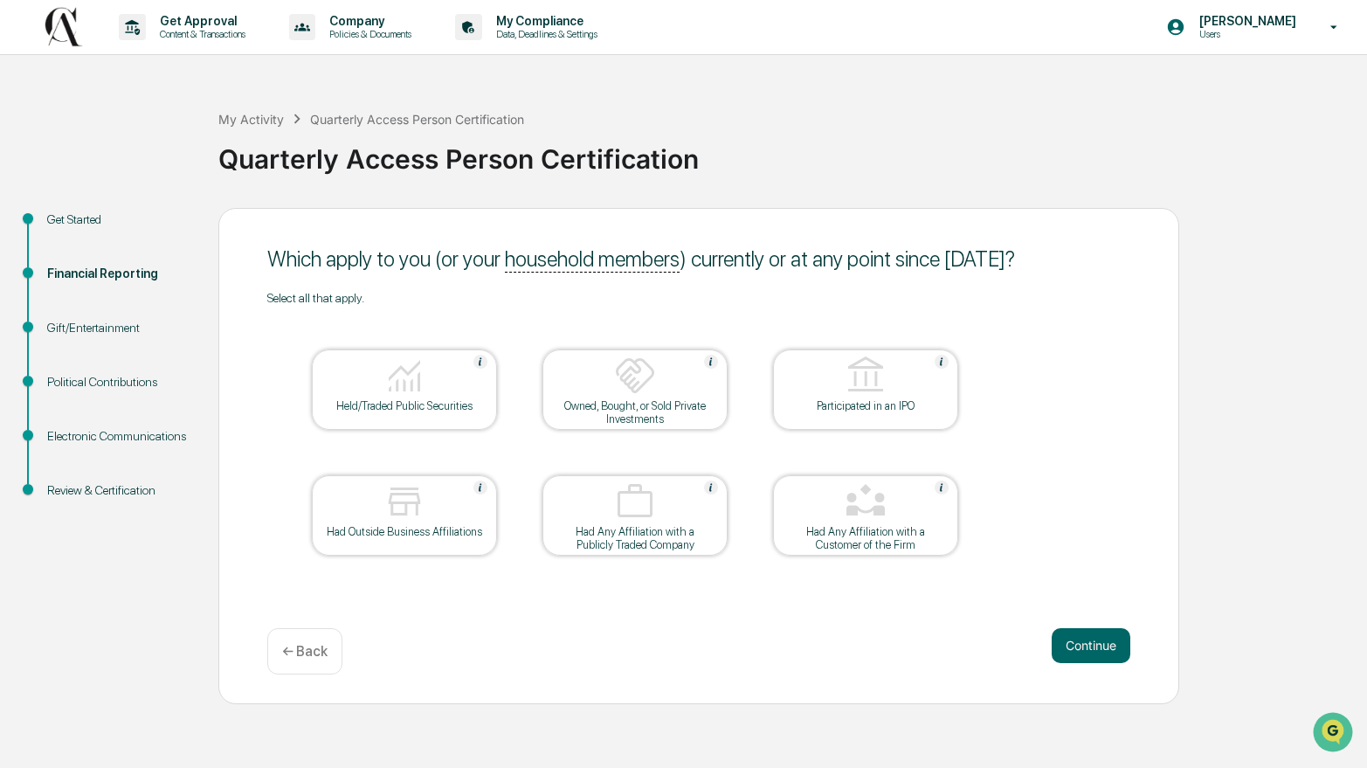
click at [441, 389] on div at bounding box center [404, 377] width 175 height 45
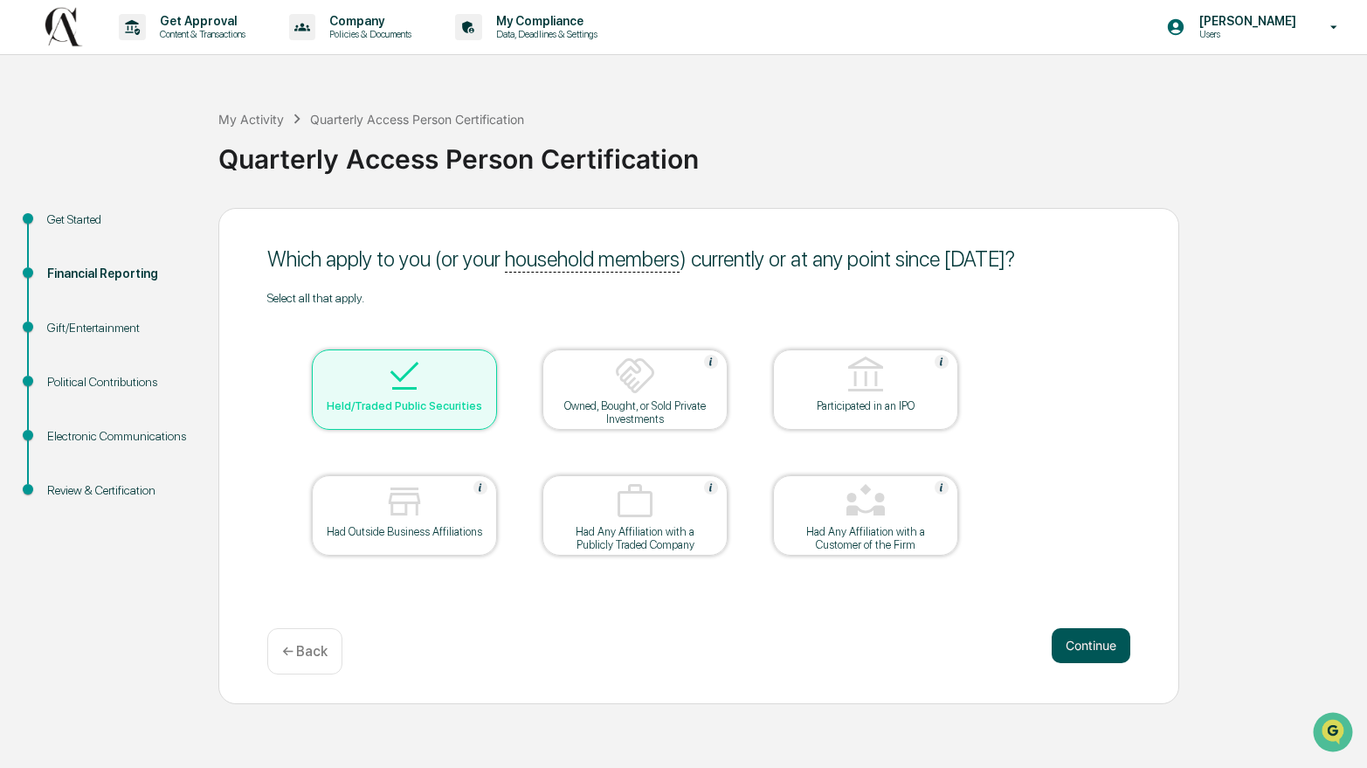
click at [1111, 648] on button "Continue" at bounding box center [1091, 645] width 79 height 35
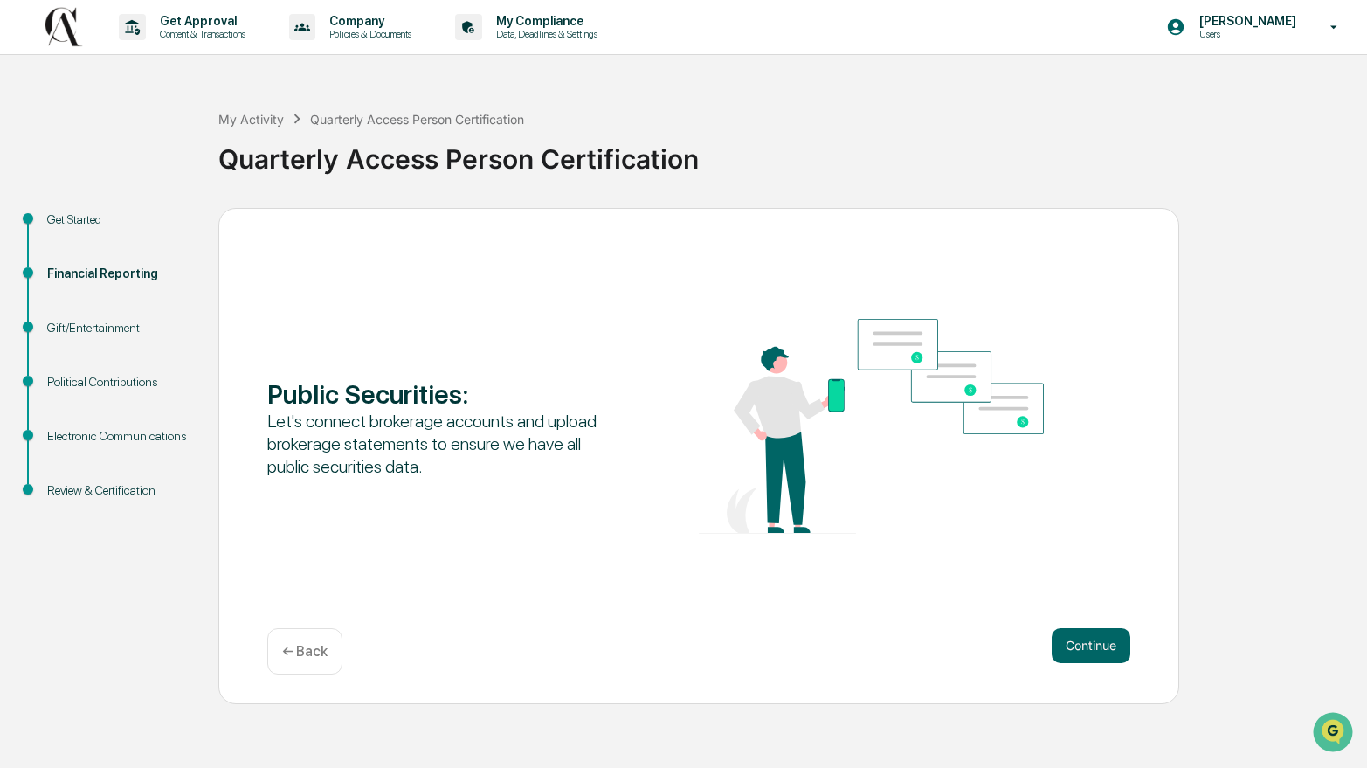
click at [1111, 648] on button "Continue" at bounding box center [1091, 645] width 79 height 35
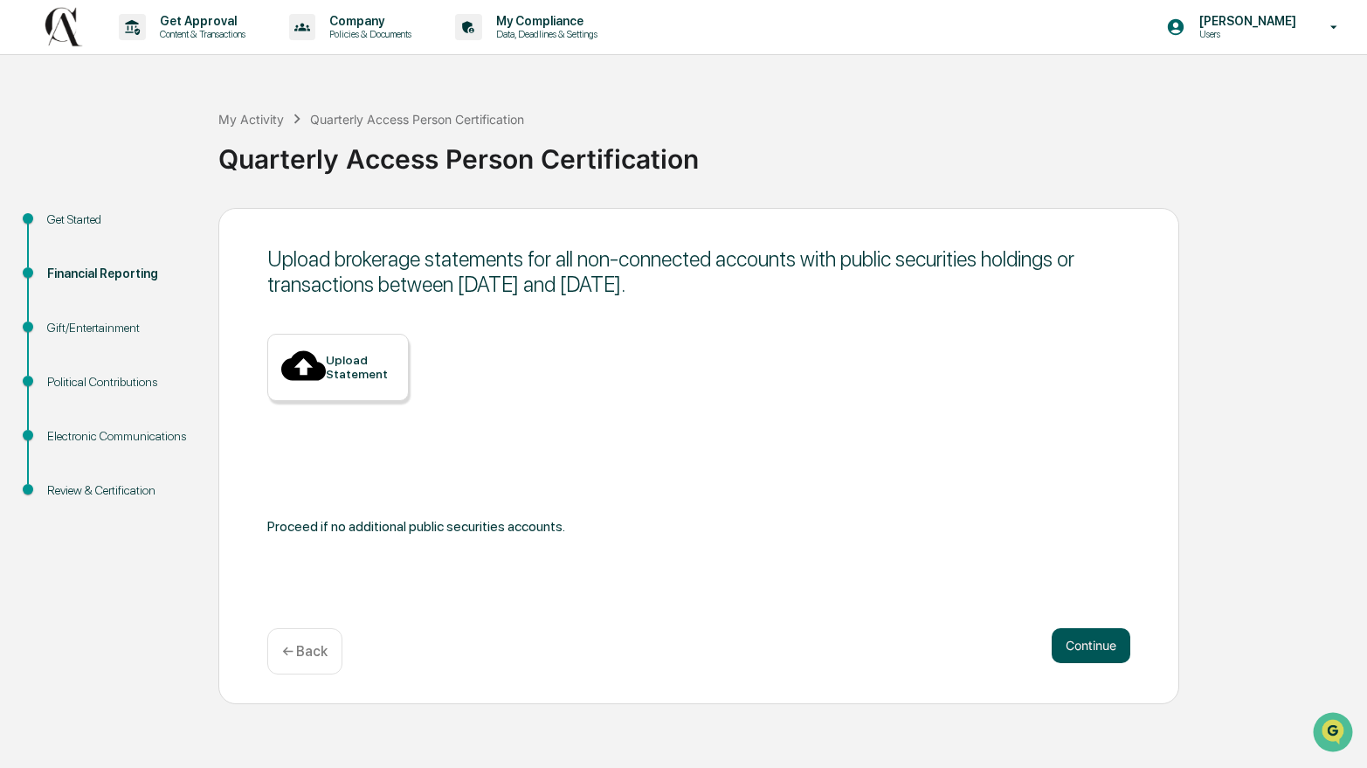
click at [1083, 643] on button "Continue" at bounding box center [1091, 645] width 79 height 35
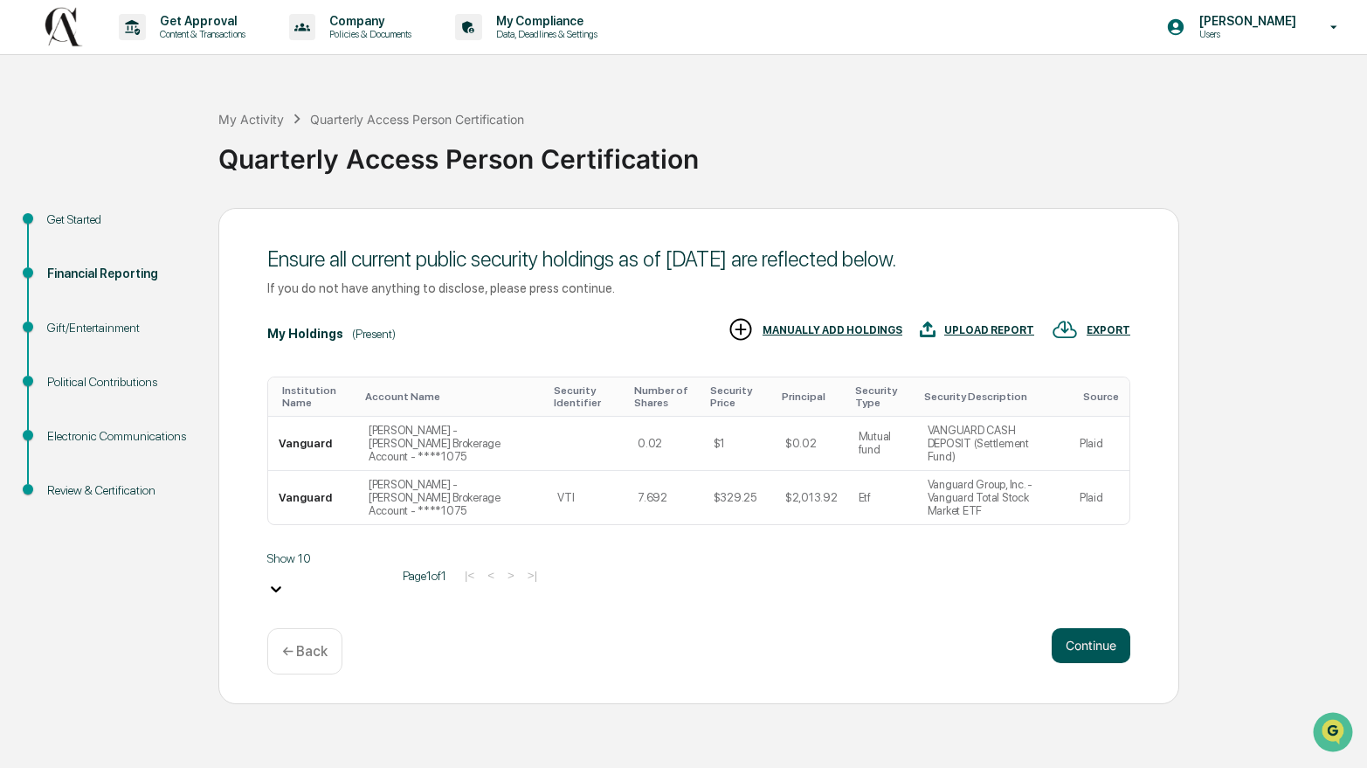
click at [1096, 653] on button "Continue" at bounding box center [1091, 645] width 79 height 35
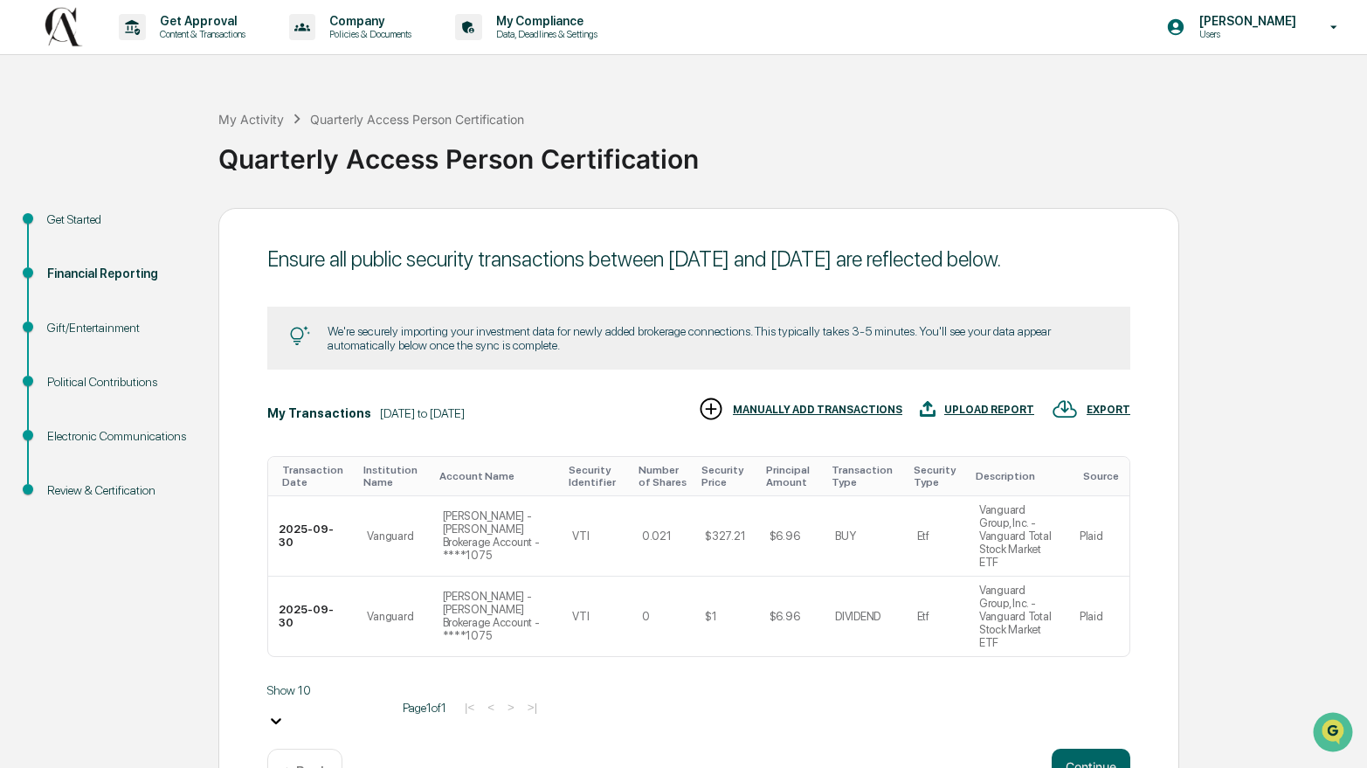
click at [1094, 656] on div "Transaction Date Institution Name Account Name Security Identifier Number of Sh…" at bounding box center [698, 590] width 863 height 283
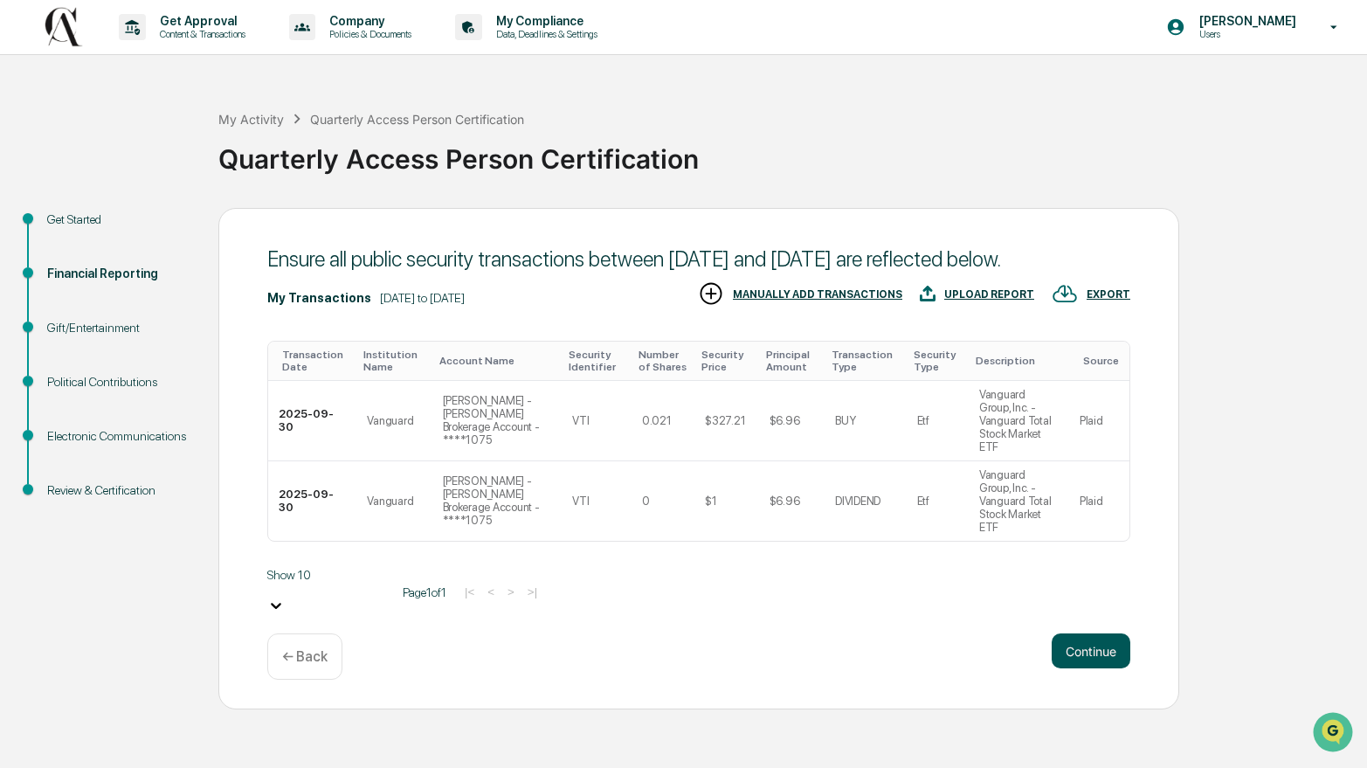
click at [1103, 654] on button "Continue" at bounding box center [1091, 650] width 79 height 35
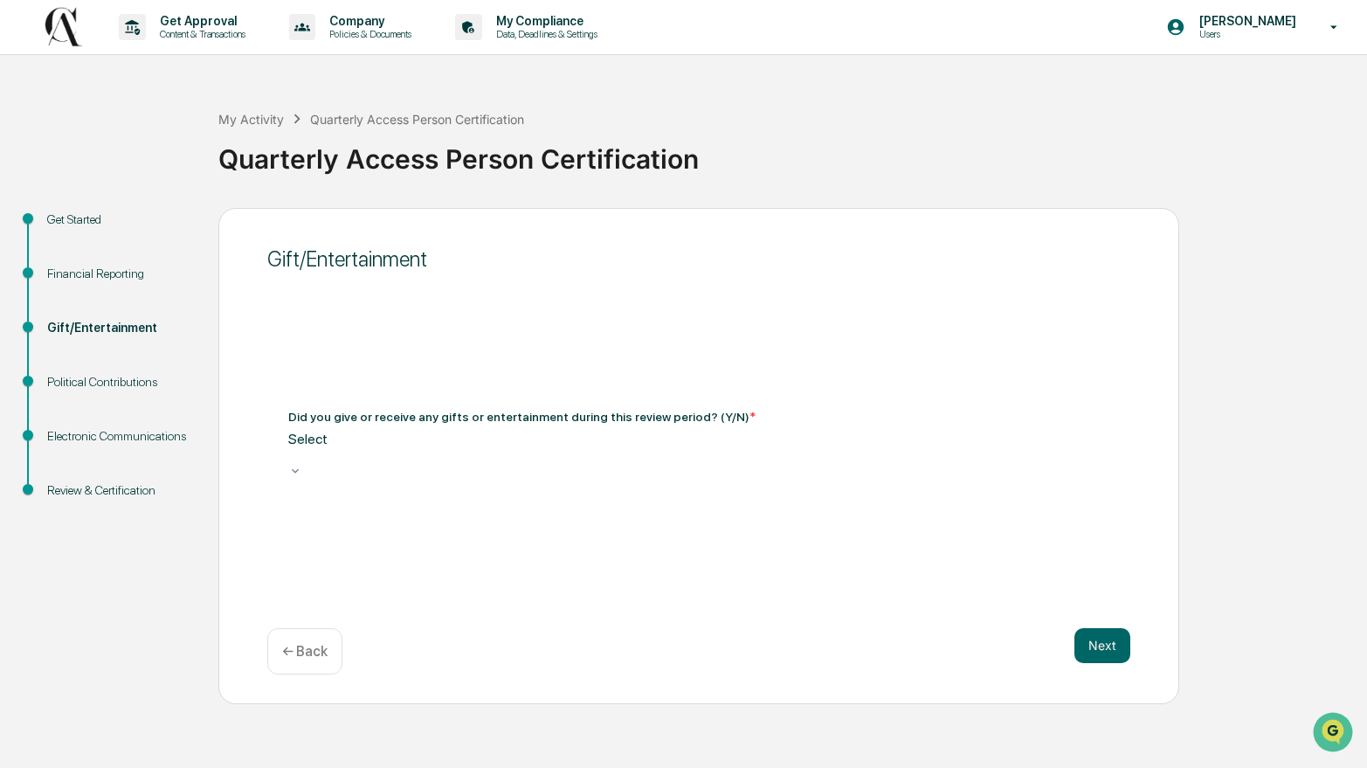
click at [956, 476] on div "Did you give or receive any gifts or entertainment during this review period? (…" at bounding box center [698, 446] width 863 height 114
click at [929, 454] on div at bounding box center [698, 455] width 821 height 17
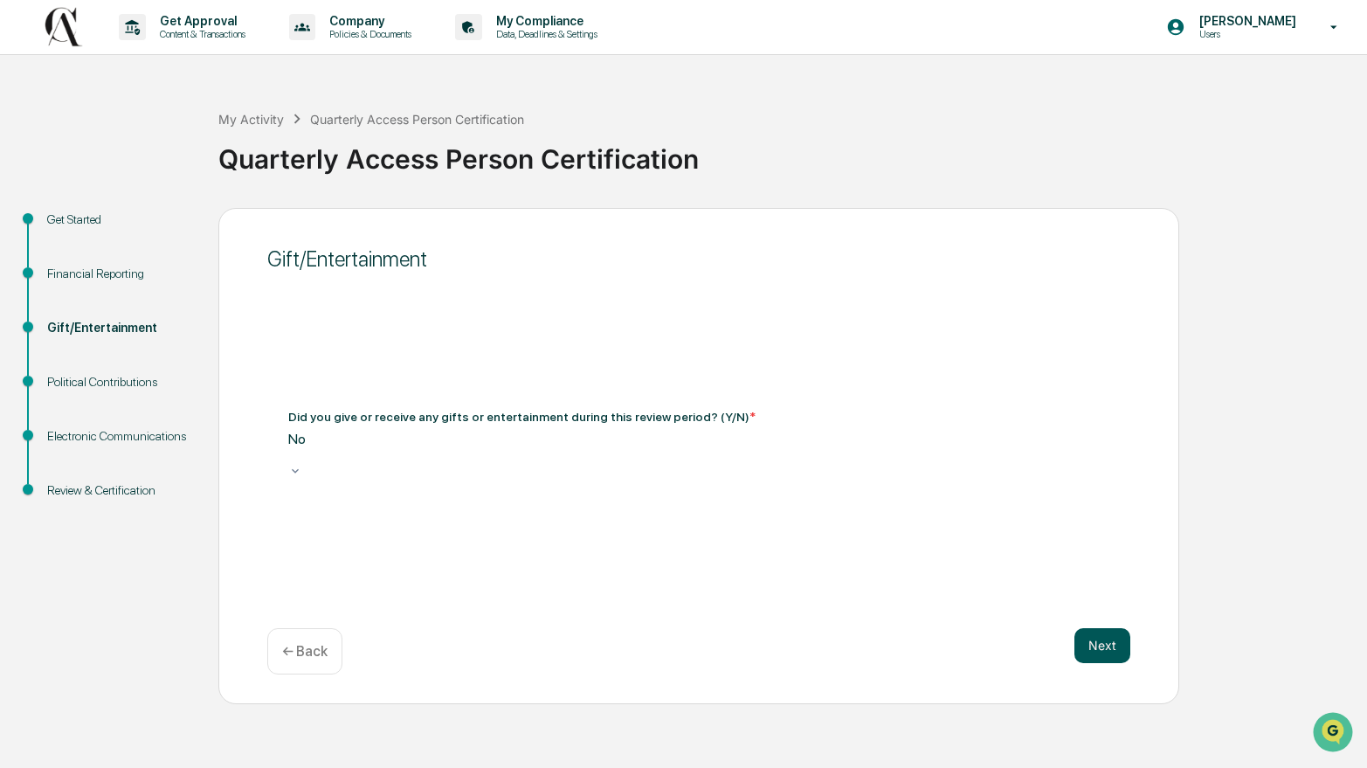
click at [1104, 651] on button "Next" at bounding box center [1103, 645] width 56 height 35
click at [875, 473] on div "Select" at bounding box center [698, 456] width 821 height 51
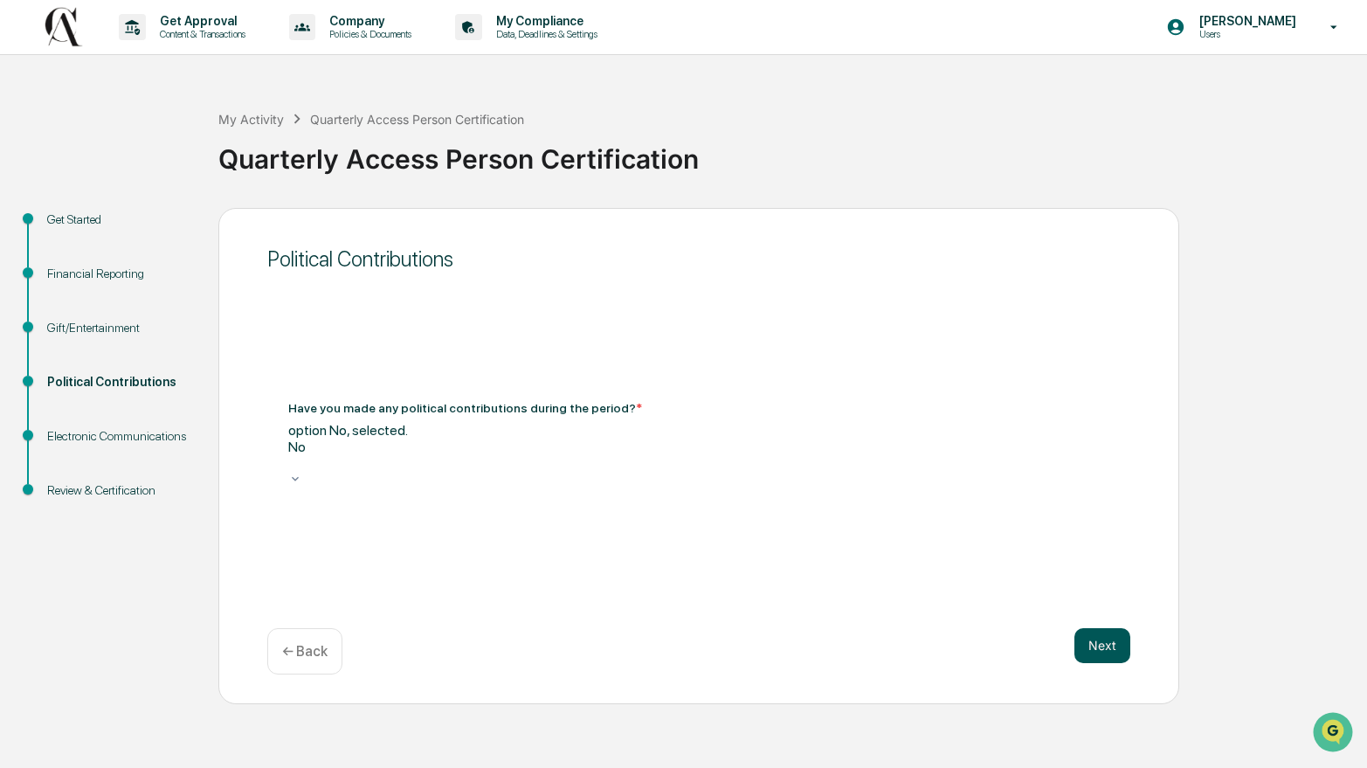
click at [1108, 655] on button "Next" at bounding box center [1103, 645] width 56 height 35
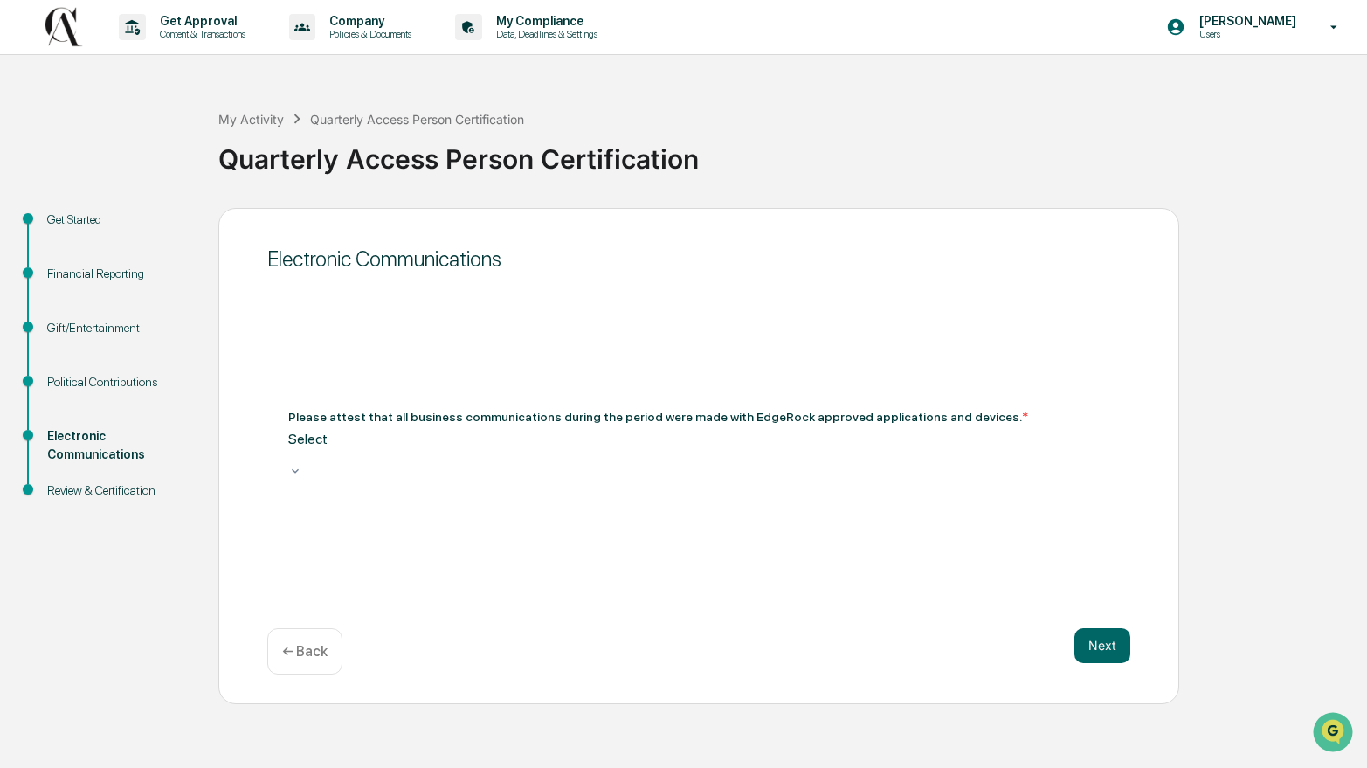
click at [836, 462] on div at bounding box center [698, 455] width 821 height 17
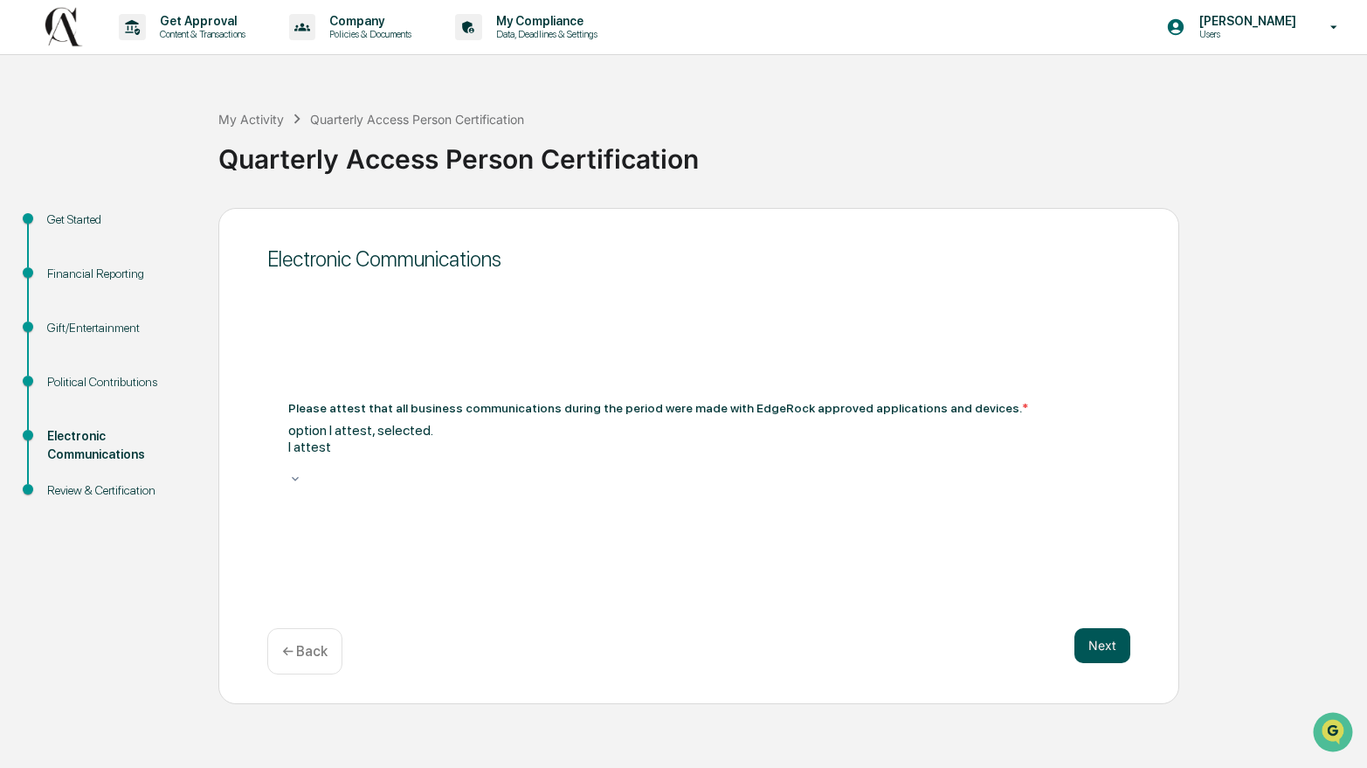
click at [1125, 643] on button "Next" at bounding box center [1103, 645] width 56 height 35
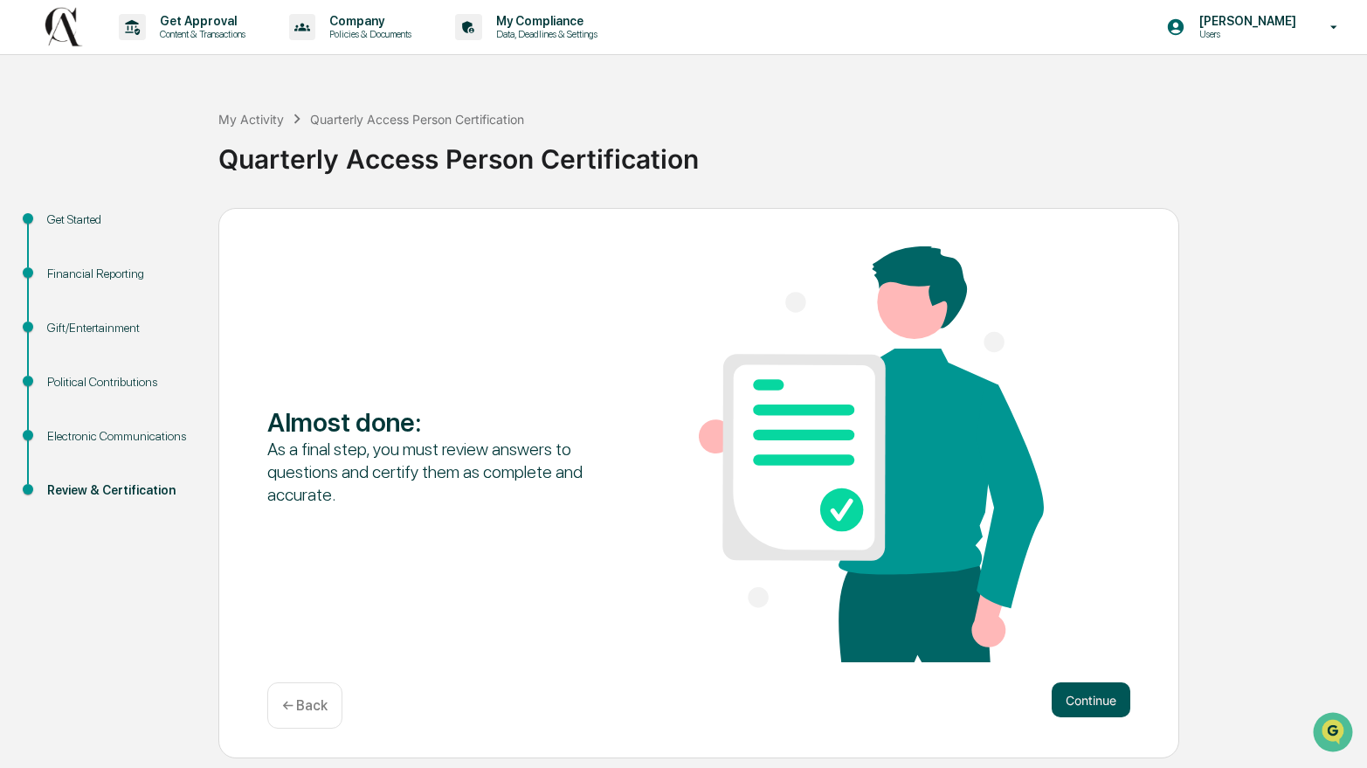
click at [1103, 688] on button "Continue" at bounding box center [1091, 699] width 79 height 35
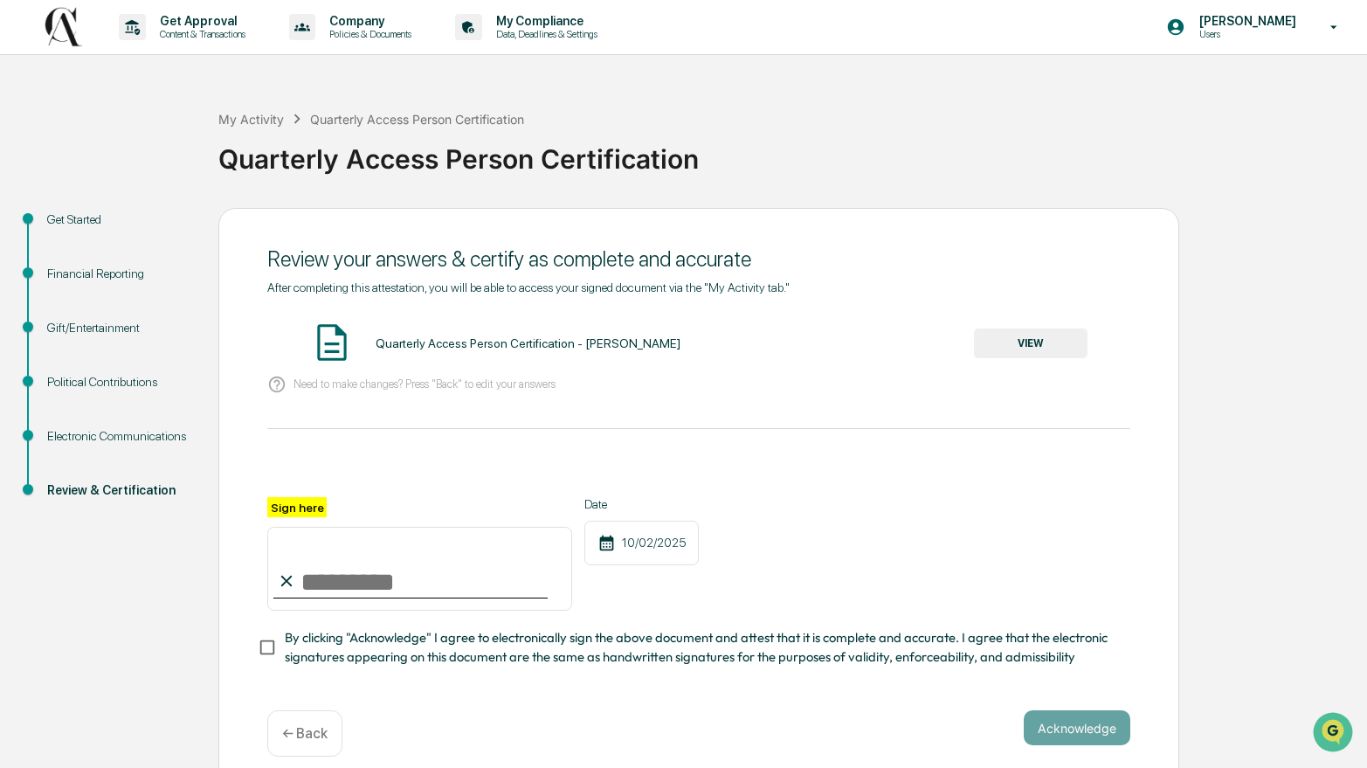
click at [425, 349] on div "Quarterly Access Person Certification - [PERSON_NAME]" at bounding box center [528, 343] width 305 height 14
click at [1027, 358] on button "VIEW" at bounding box center [1031, 344] width 114 height 30
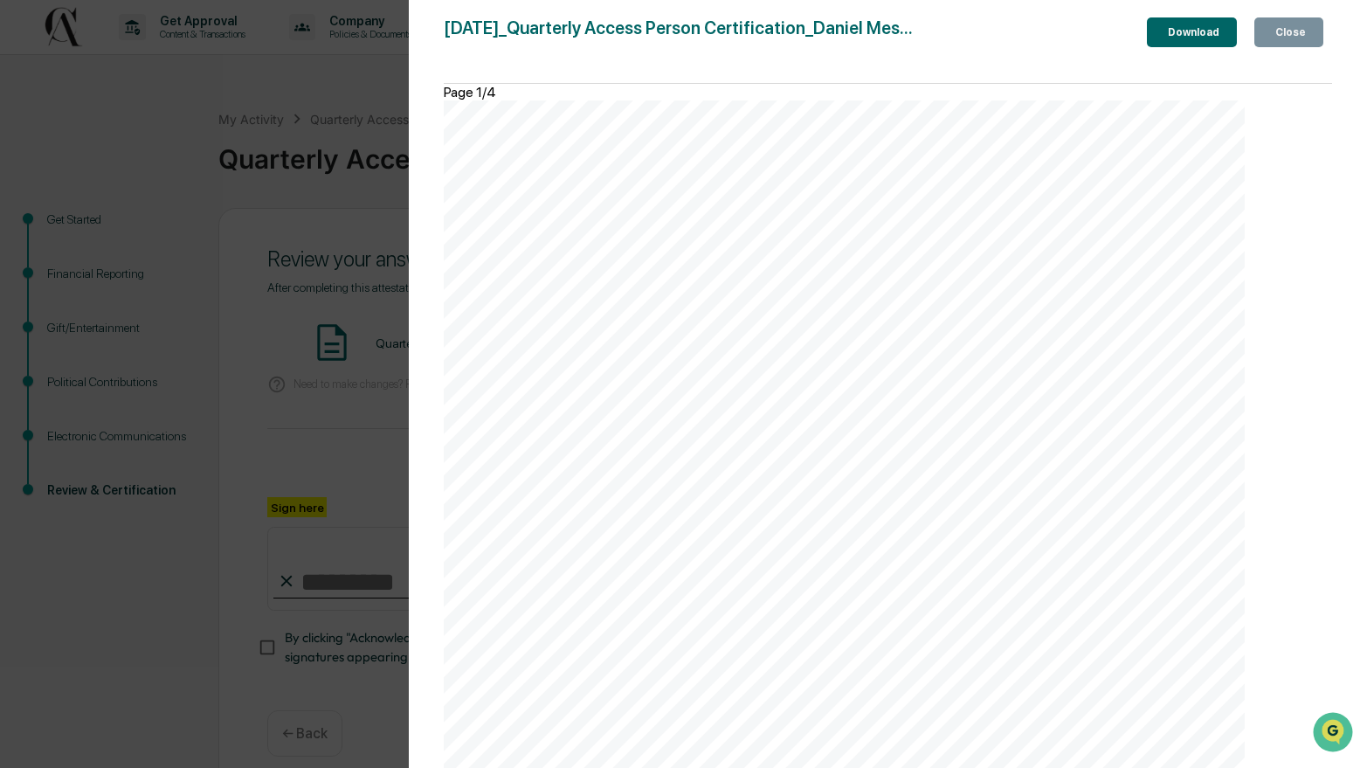
click at [355, 275] on div "Version History [DATE] 06:35 PM [PERSON_NAME] [DATE]_Quarterly Access Person Ce…" at bounding box center [683, 384] width 1367 height 768
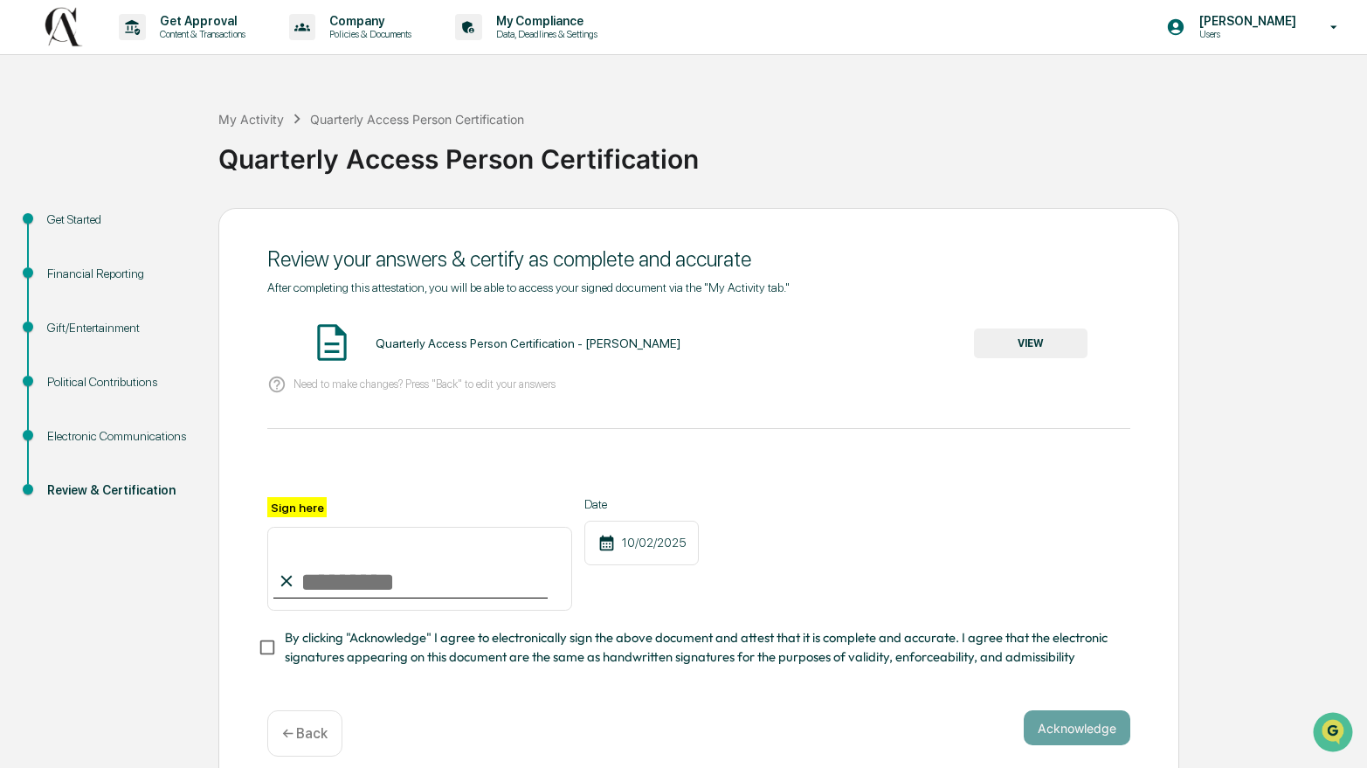
click at [366, 593] on input "Sign here" at bounding box center [419, 569] width 305 height 84
type input "**********"
click at [1032, 730] on button "Acknowledge" at bounding box center [1077, 727] width 107 height 35
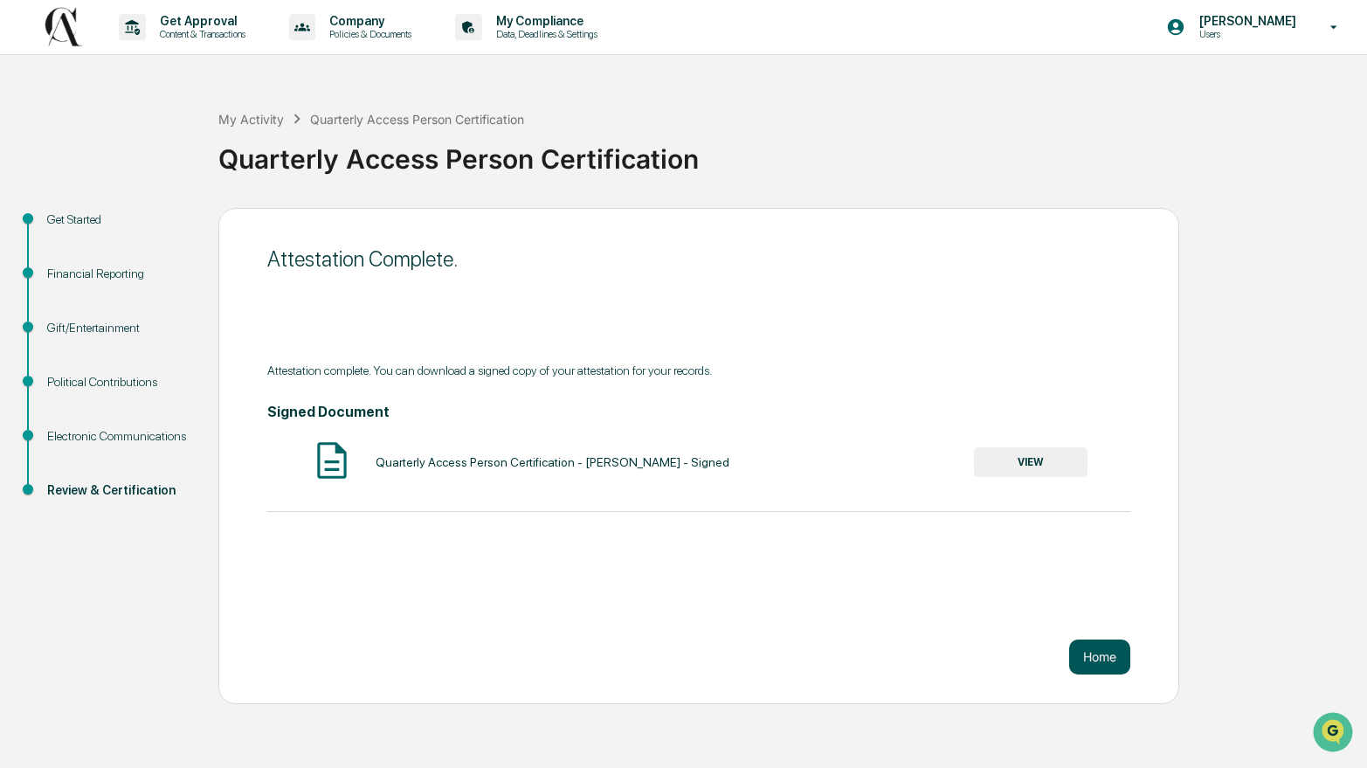
click at [1103, 662] on button "Home" at bounding box center [1099, 657] width 61 height 35
